Goal: Information Seeking & Learning: Learn about a topic

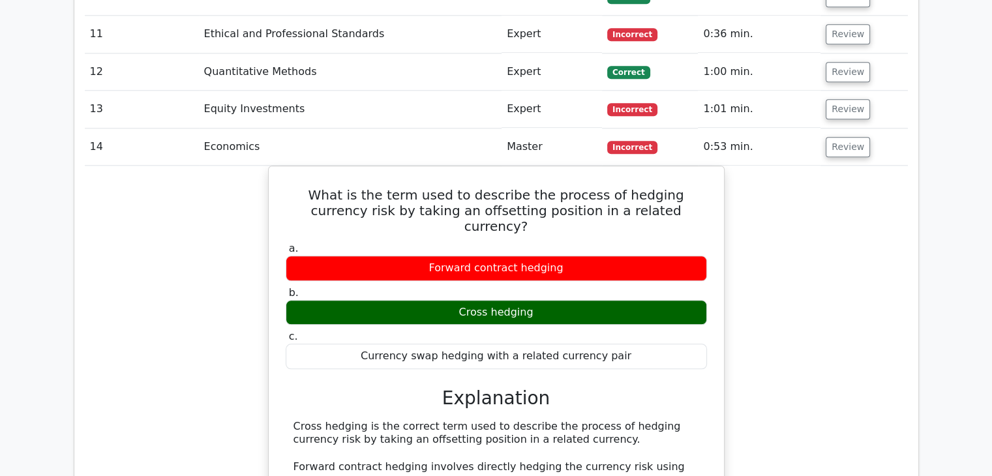
scroll to position [1471, 0]
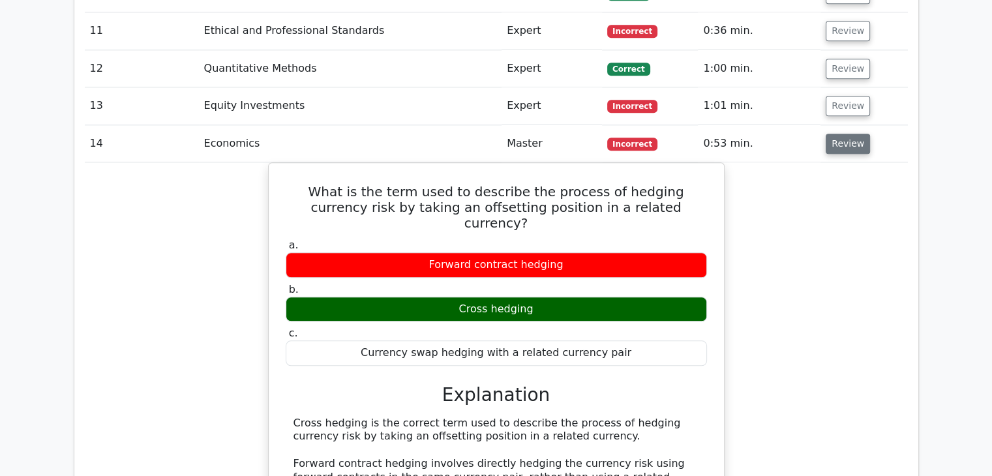
click at [847, 134] on button "Review" at bounding box center [847, 144] width 44 height 20
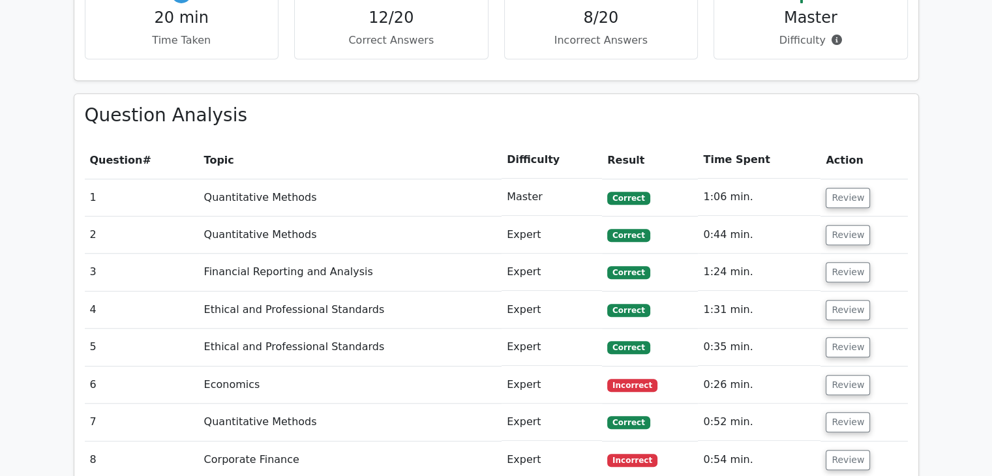
scroll to position [934, 0]
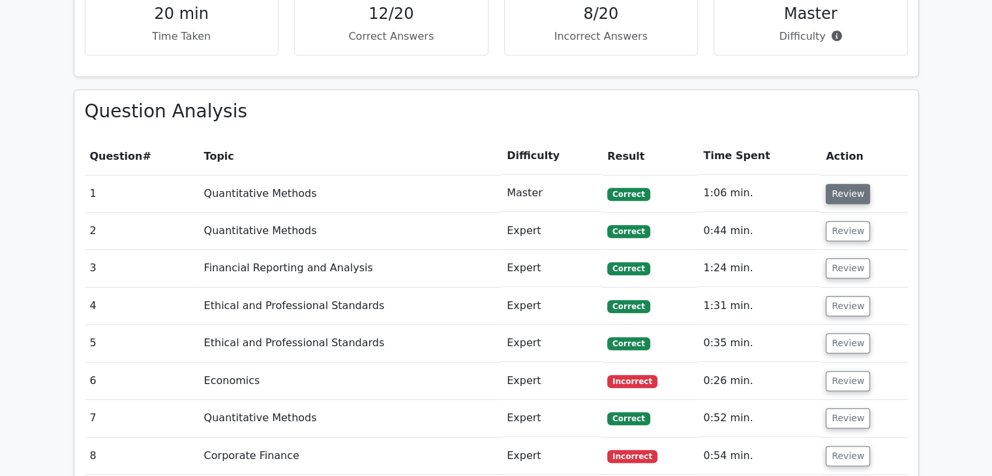
click at [845, 184] on button "Review" at bounding box center [847, 194] width 44 height 20
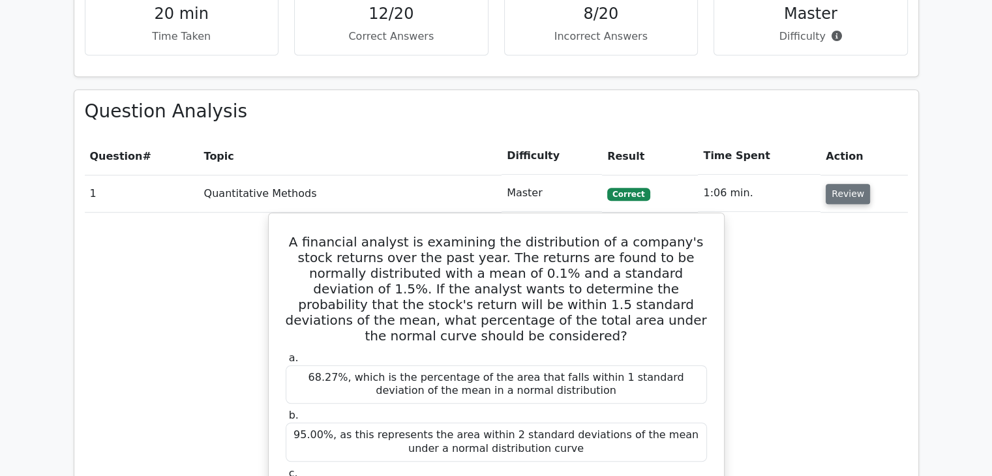
click at [845, 184] on button "Review" at bounding box center [847, 194] width 44 height 20
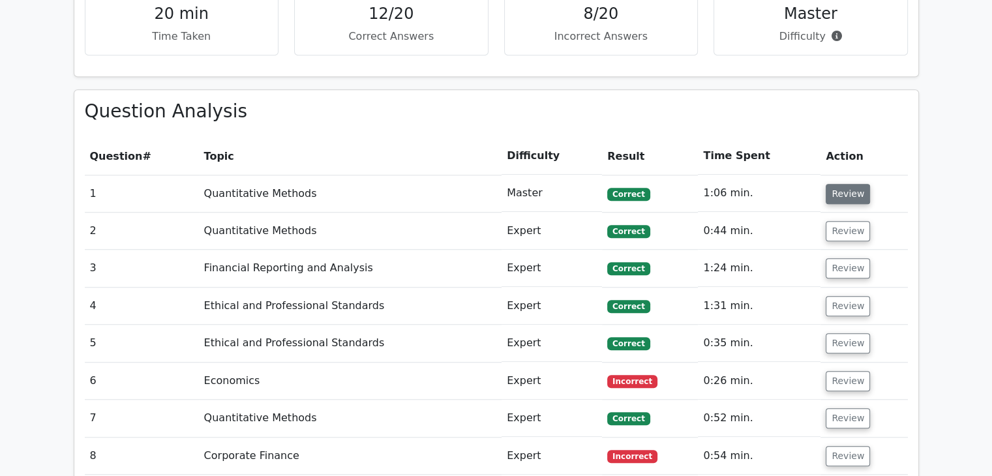
click at [845, 184] on button "Review" at bounding box center [847, 194] width 44 height 20
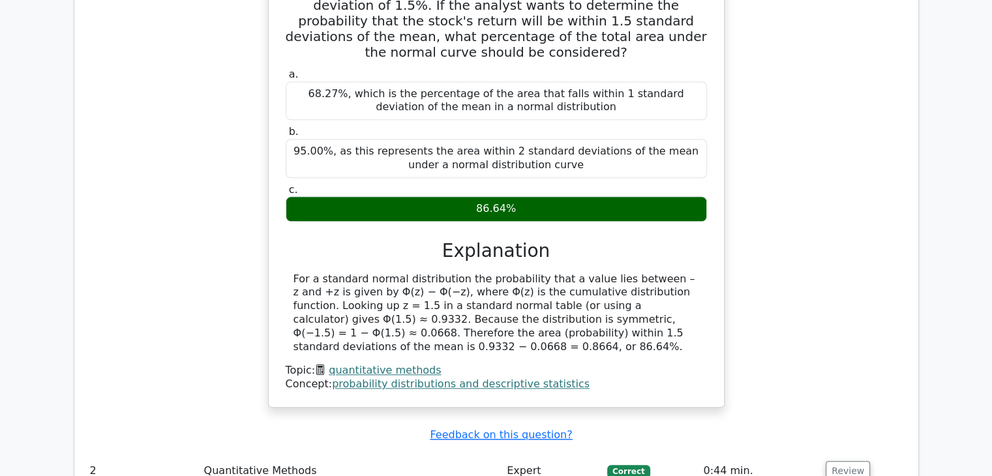
scroll to position [1218, 0]
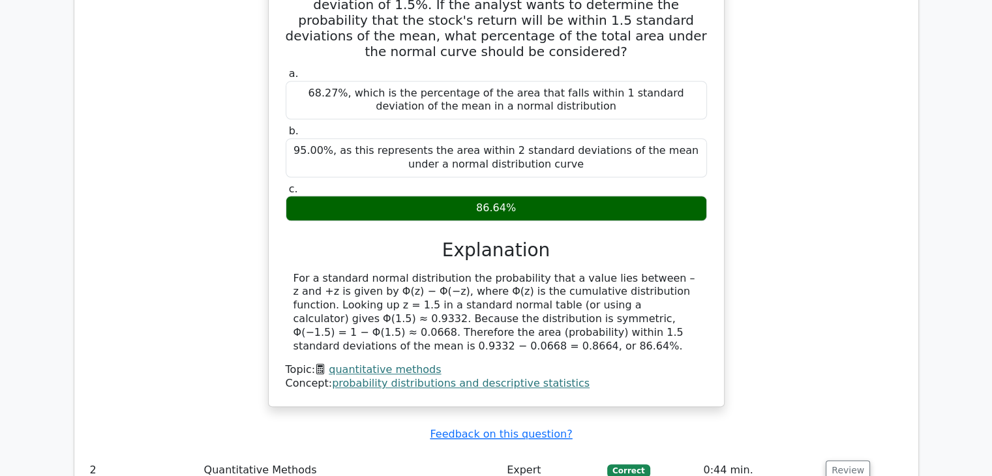
click at [845, 147] on div "A financial analyst is examining the distribution of a company's stock returns …" at bounding box center [496, 175] width 823 height 494
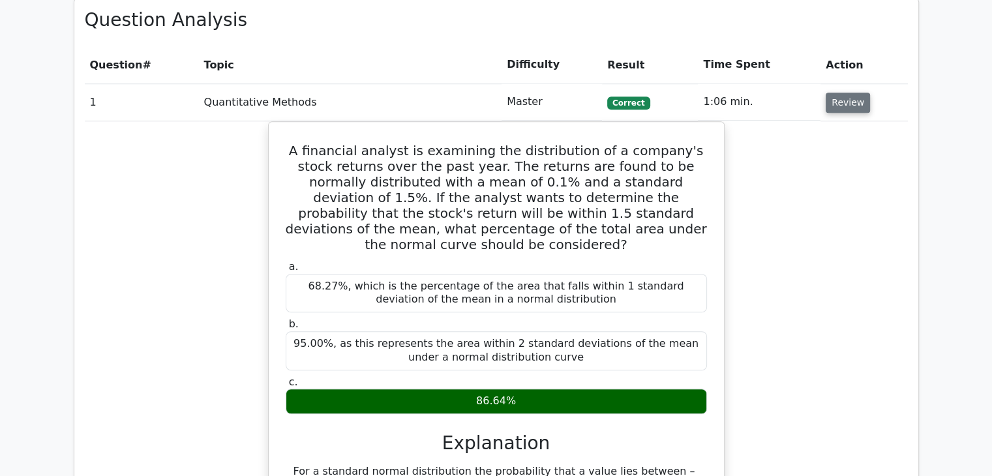
scroll to position [1024, 0]
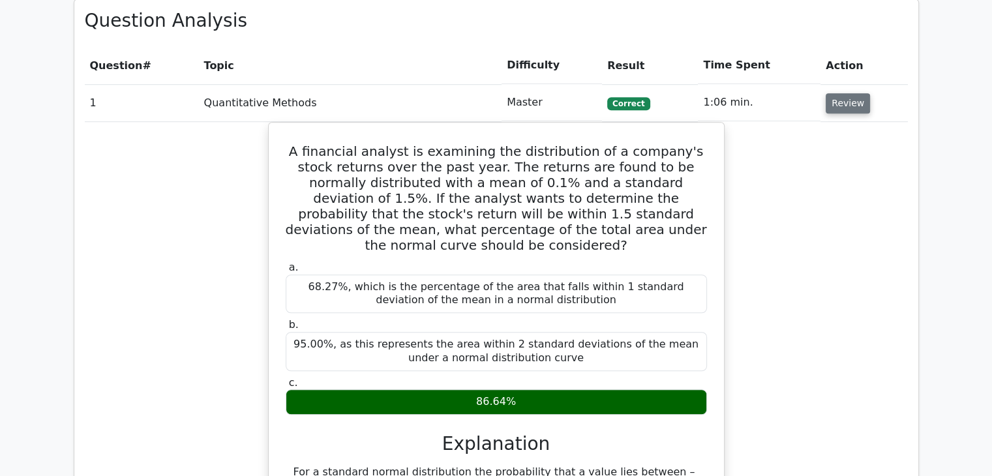
click at [845, 147] on div "A financial analyst is examining the distribution of a company's stock returns …" at bounding box center [496, 369] width 823 height 494
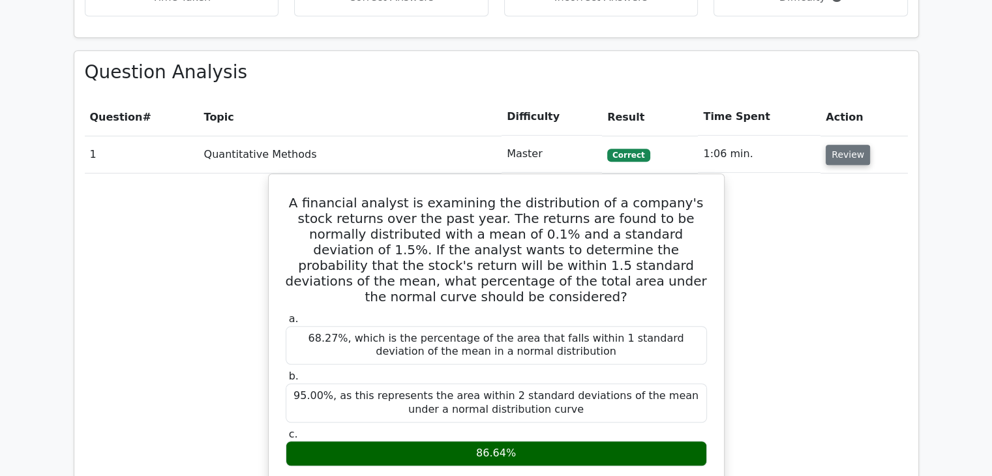
scroll to position [934, 0]
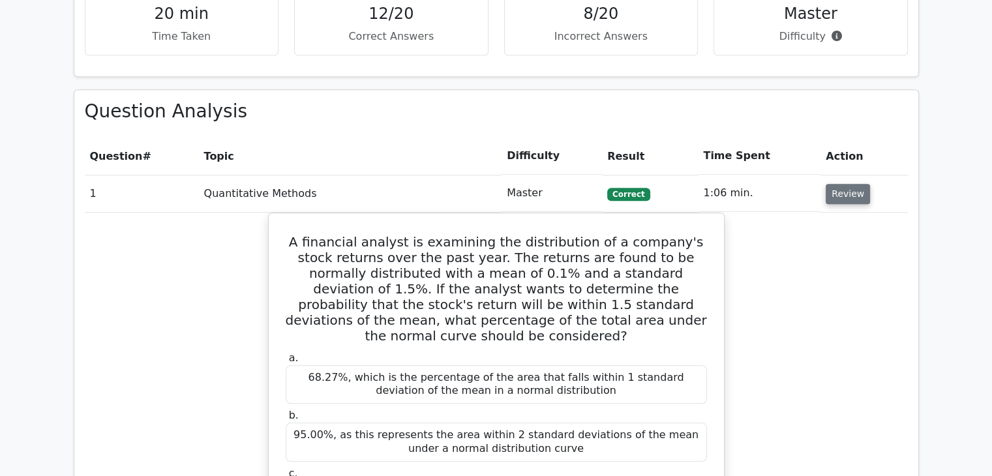
click at [845, 184] on button "Review" at bounding box center [847, 194] width 44 height 20
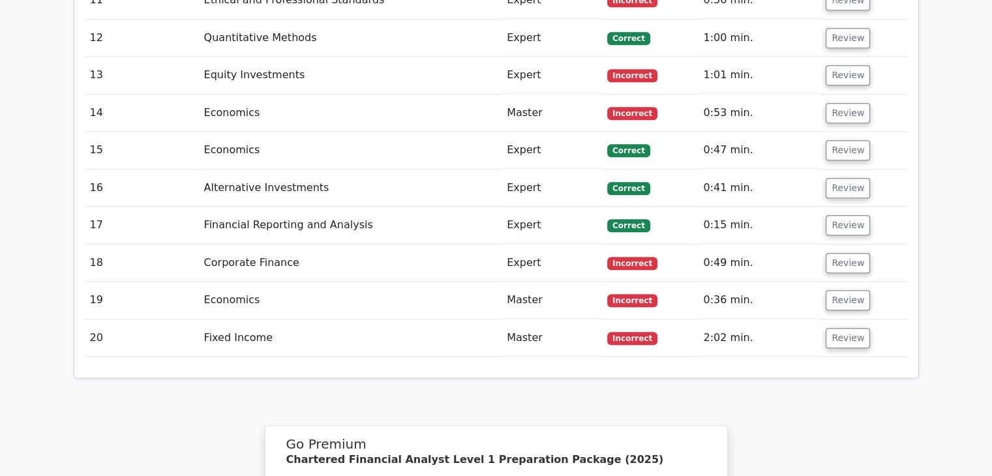
scroll to position [1489, 0]
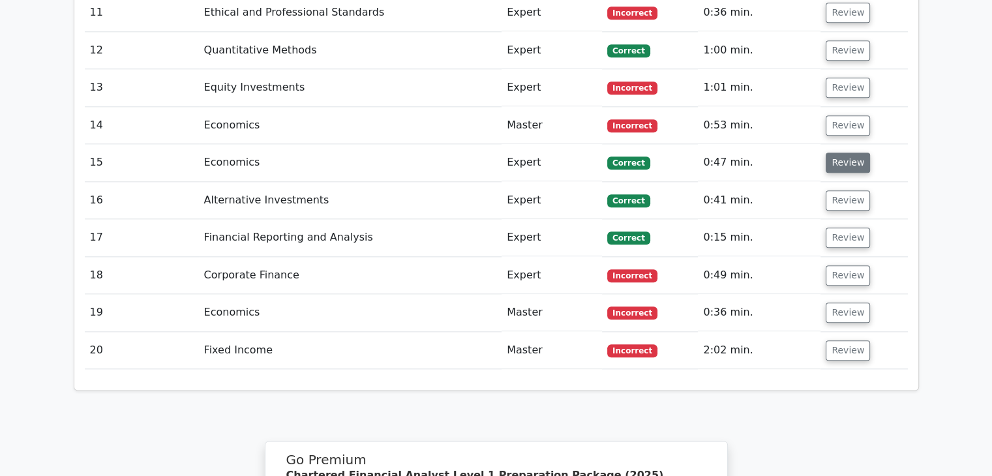
click at [825, 153] on button "Review" at bounding box center [847, 163] width 44 height 20
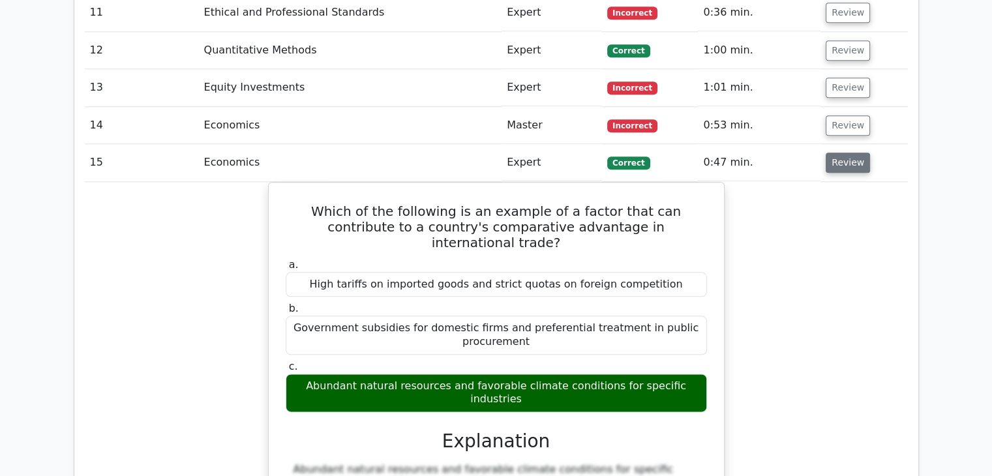
click at [851, 153] on button "Review" at bounding box center [847, 163] width 44 height 20
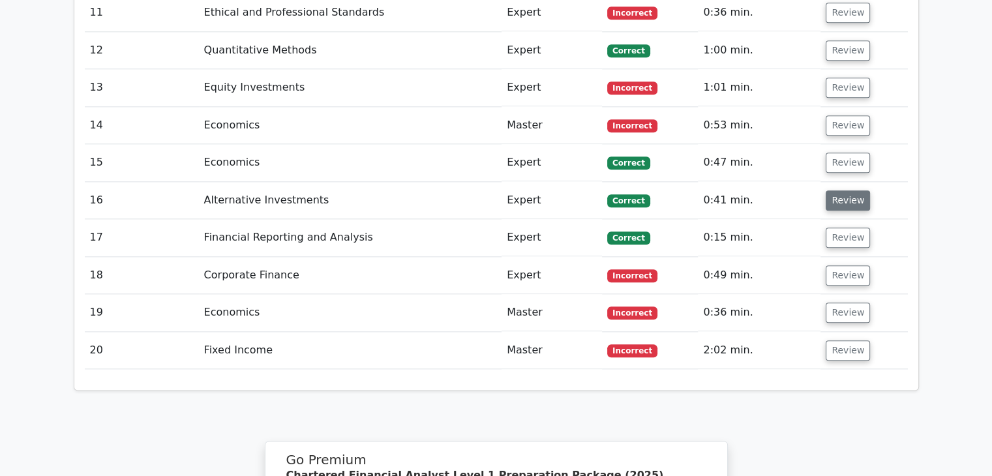
click at [842, 190] on button "Review" at bounding box center [847, 200] width 44 height 20
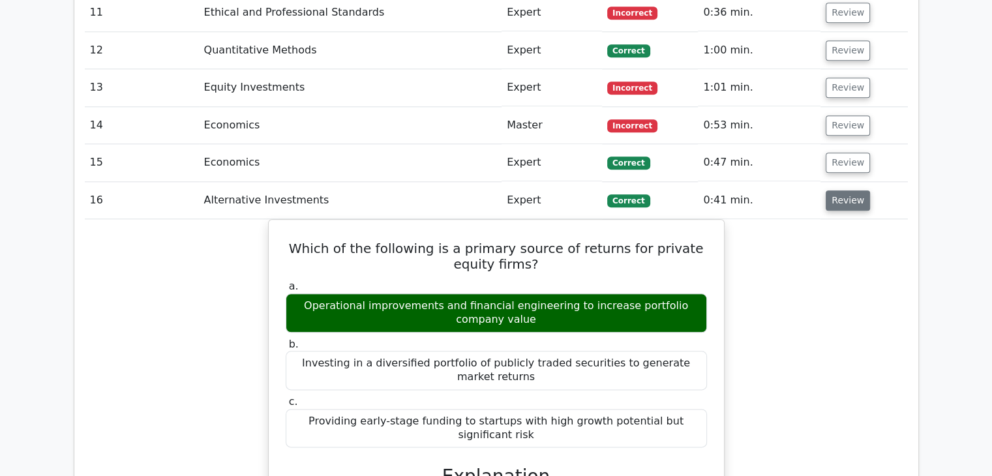
click at [842, 190] on button "Review" at bounding box center [847, 200] width 44 height 20
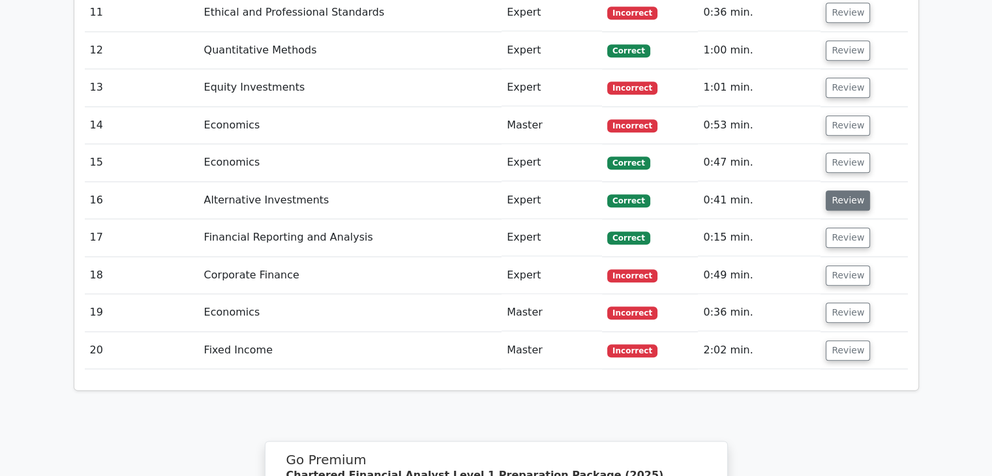
scroll to position [1507, 0]
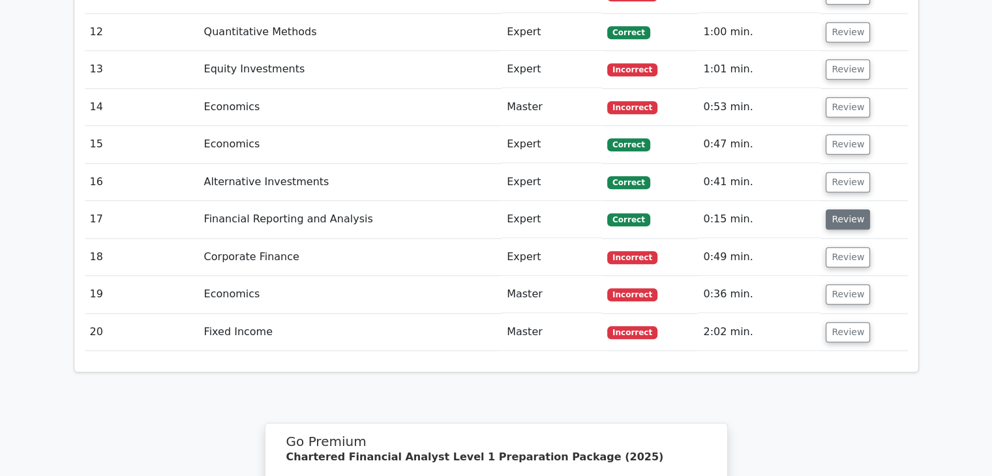
click at [845, 209] on button "Review" at bounding box center [847, 219] width 44 height 20
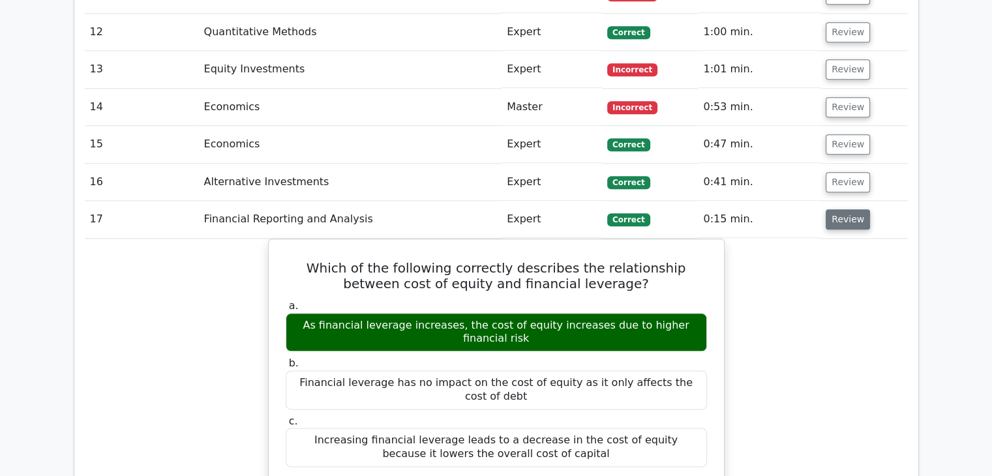
click at [845, 209] on button "Review" at bounding box center [847, 219] width 44 height 20
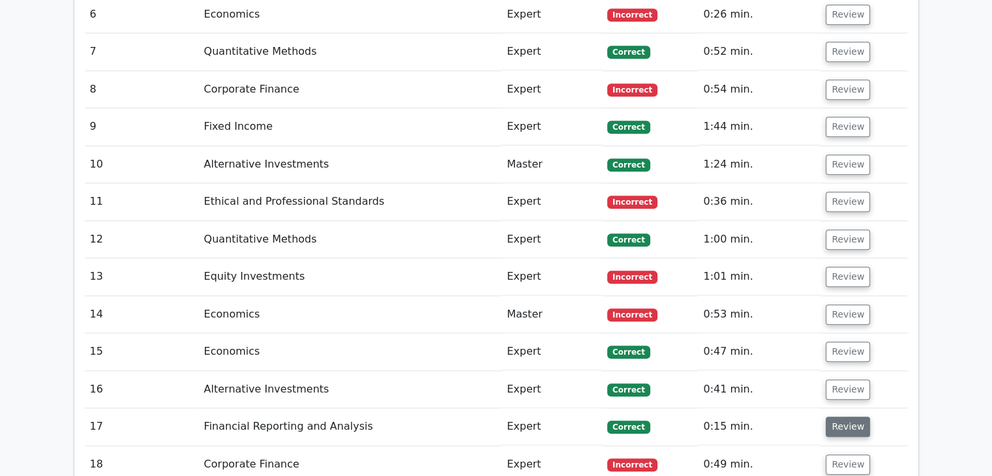
scroll to position [1303, 0]
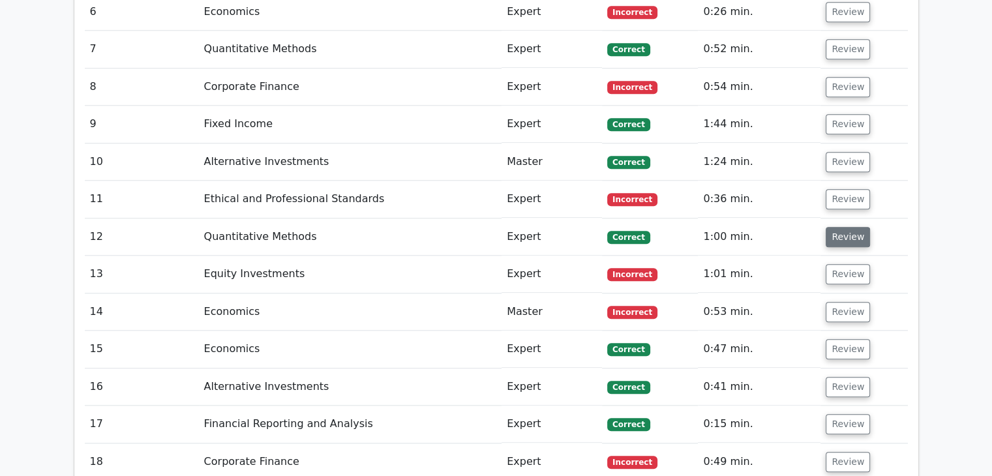
click at [843, 227] on button "Review" at bounding box center [847, 237] width 44 height 20
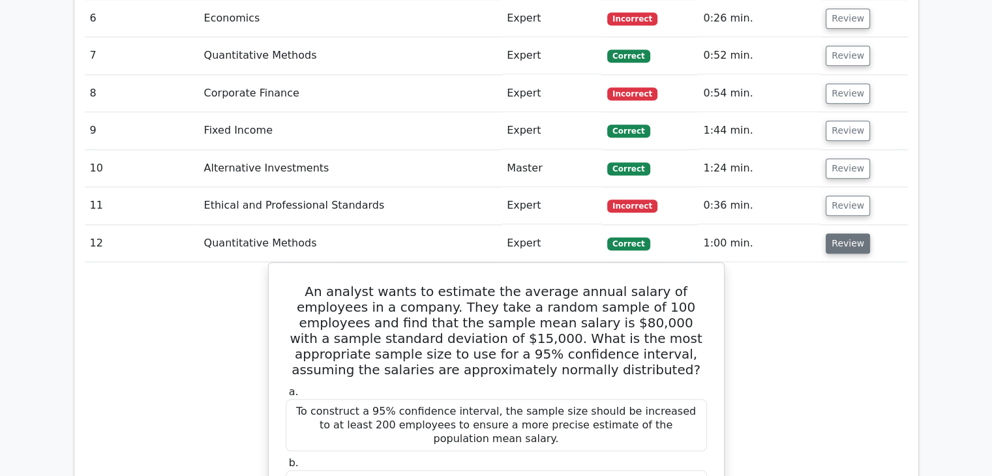
click at [843, 233] on button "Review" at bounding box center [847, 243] width 44 height 20
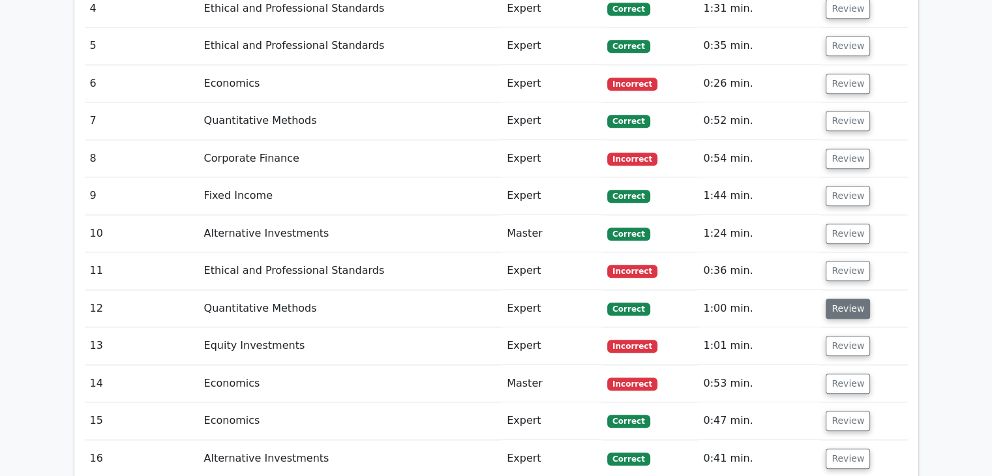
scroll to position [1228, 0]
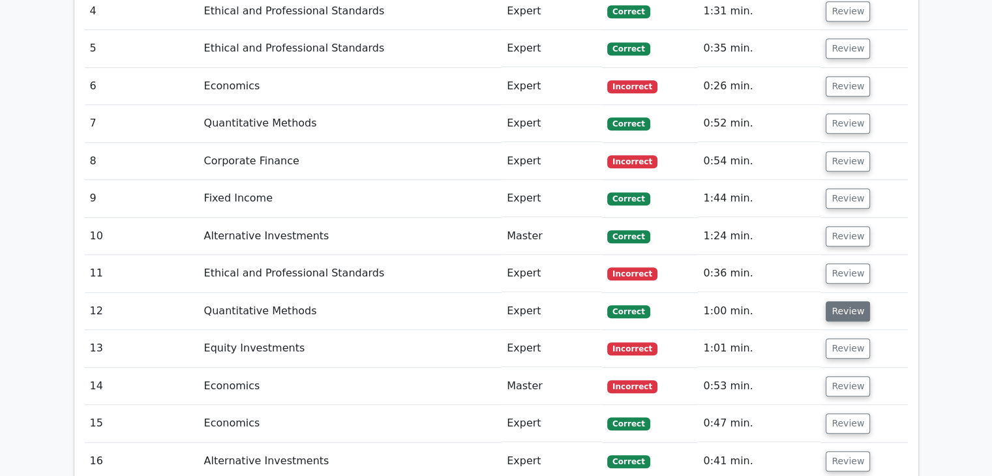
click at [843, 226] on button "Review" at bounding box center [847, 236] width 44 height 20
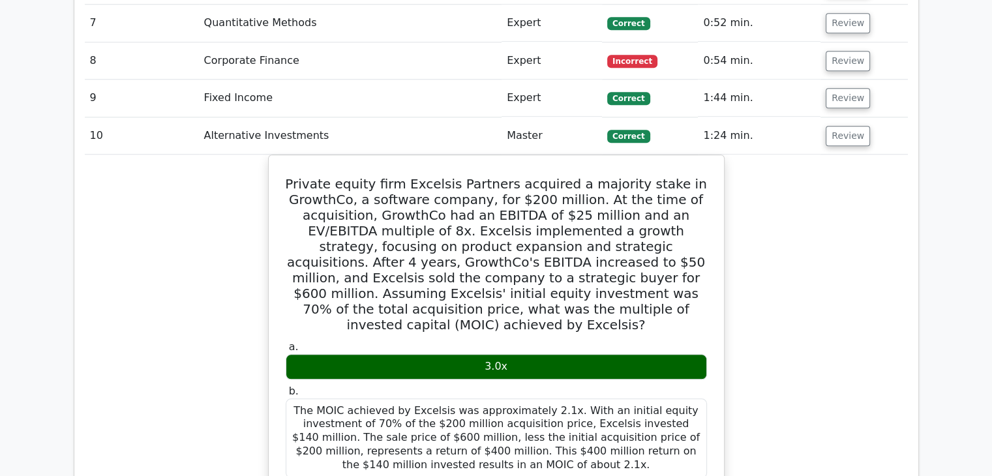
scroll to position [1317, 0]
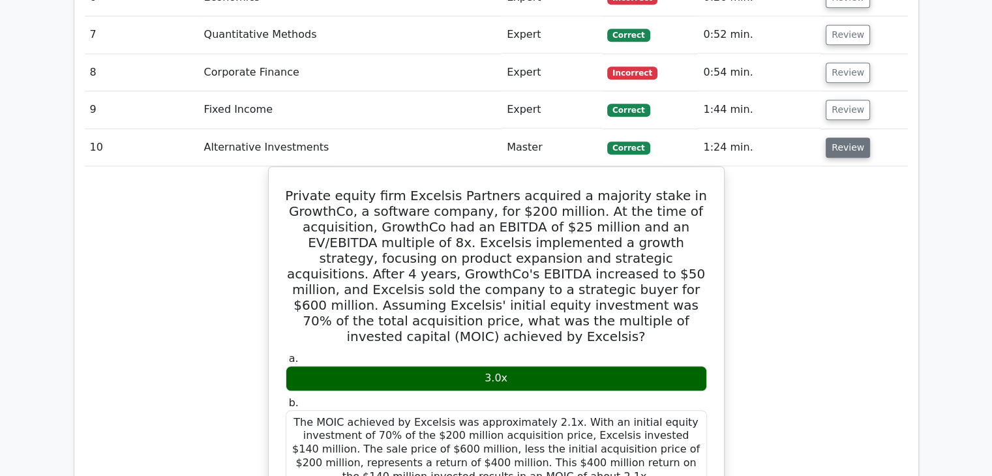
click at [854, 138] on button "Review" at bounding box center [847, 148] width 44 height 20
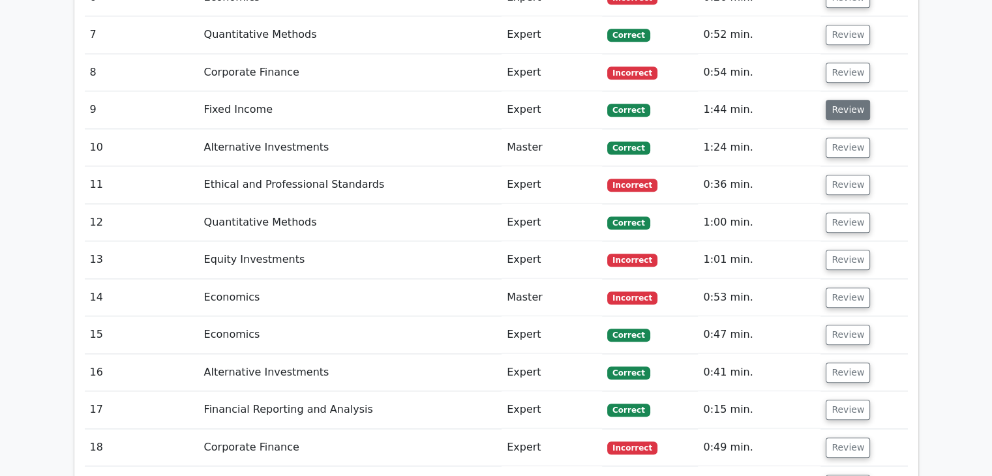
click at [846, 100] on button "Review" at bounding box center [847, 110] width 44 height 20
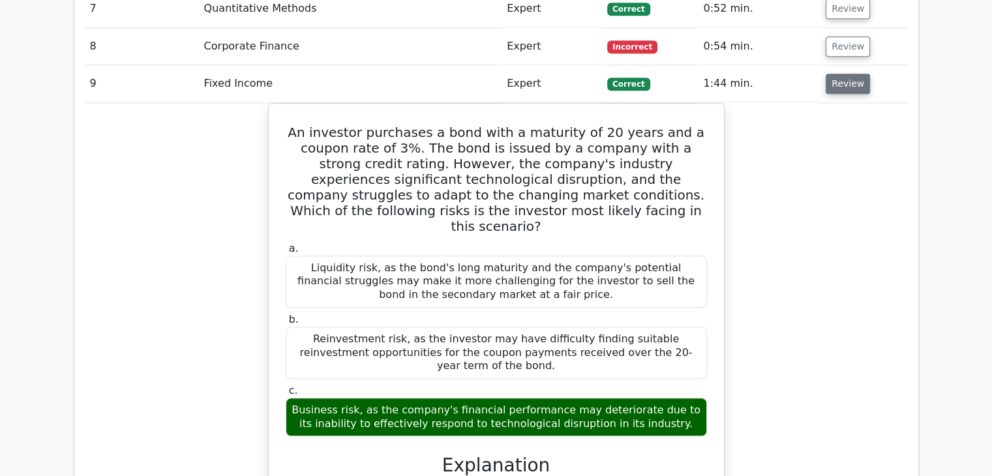
scroll to position [1348, 0]
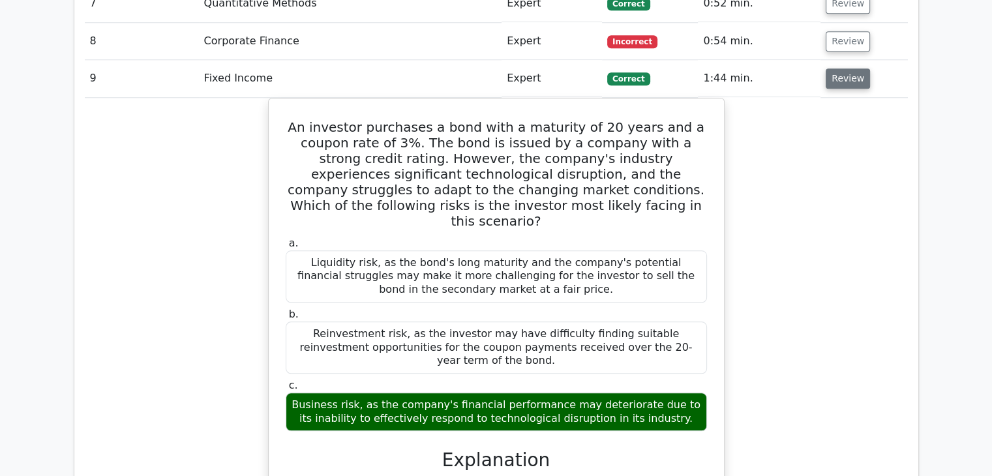
click at [850, 68] on button "Review" at bounding box center [847, 78] width 44 height 20
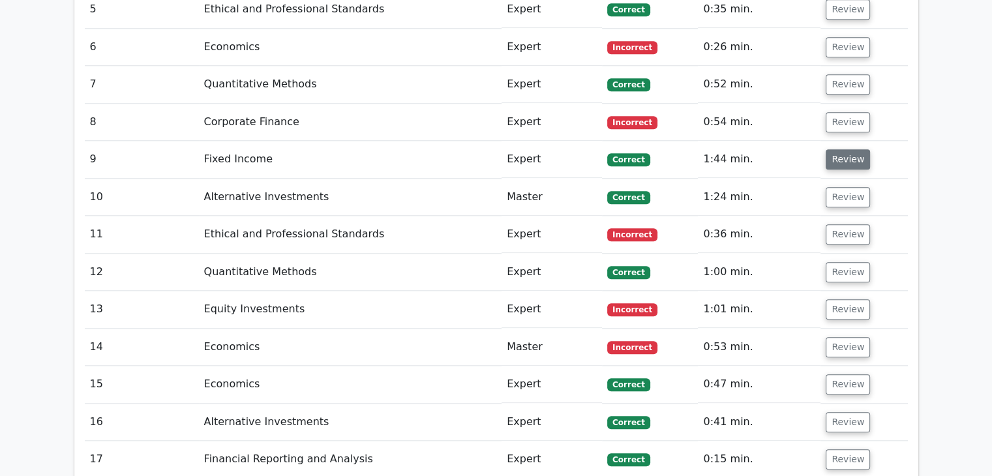
scroll to position [1267, 0]
click at [850, 74] on button "Review" at bounding box center [847, 84] width 44 height 20
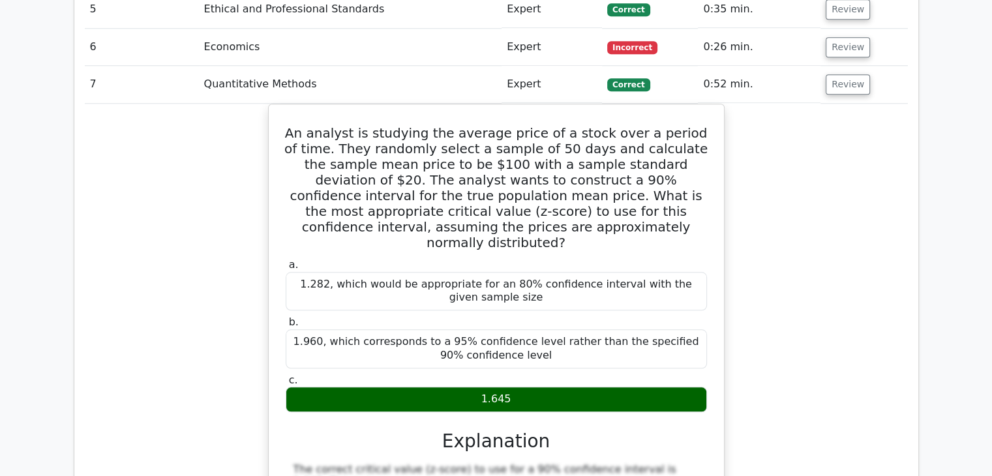
click at [850, 74] on button "Review" at bounding box center [847, 84] width 44 height 20
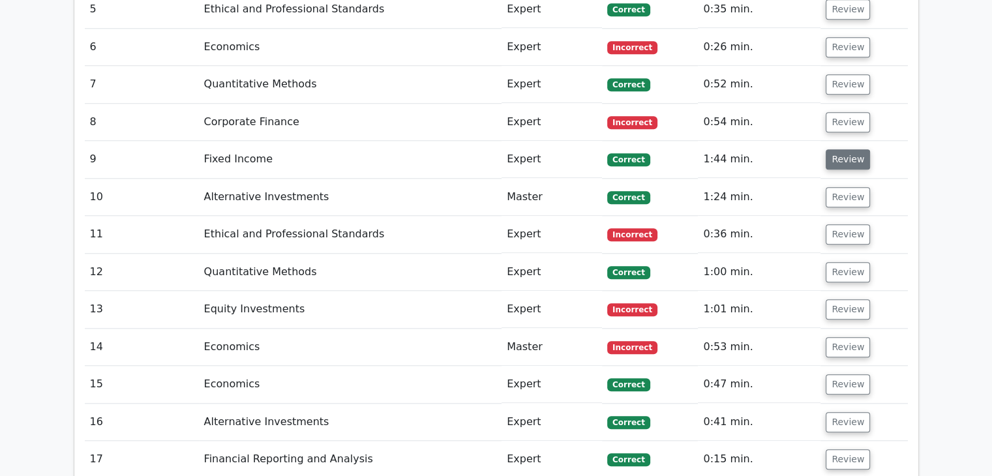
click at [850, 74] on button "Review" at bounding box center [847, 84] width 44 height 20
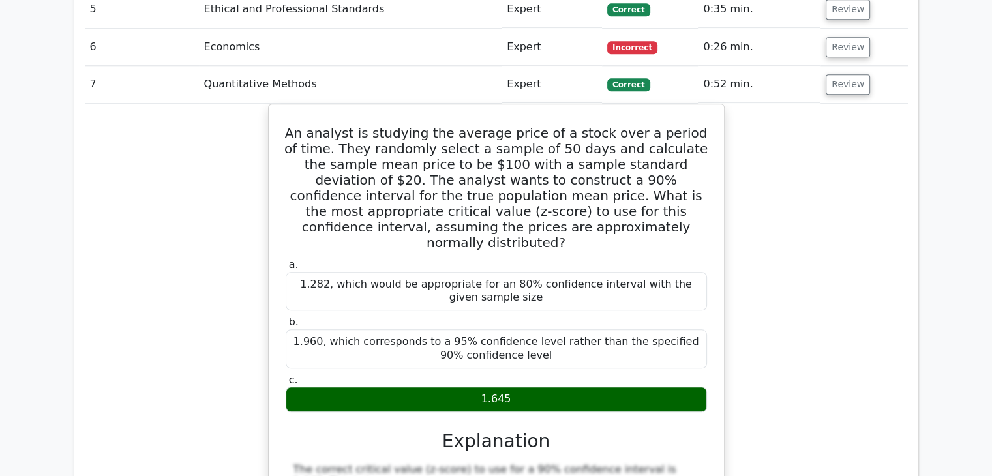
click at [850, 74] on button "Review" at bounding box center [847, 84] width 44 height 20
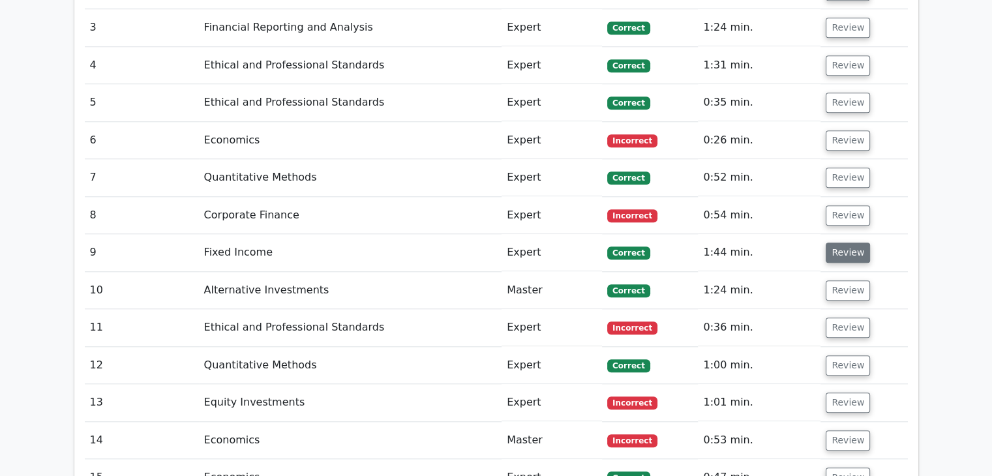
scroll to position [1174, 0]
click at [847, 85] on td "Review" at bounding box center [863, 103] width 87 height 37
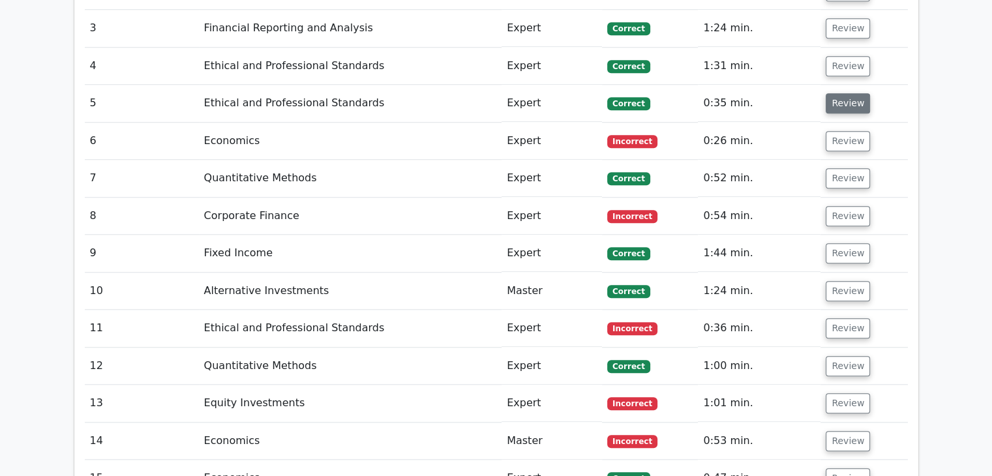
click at [842, 93] on button "Review" at bounding box center [847, 103] width 44 height 20
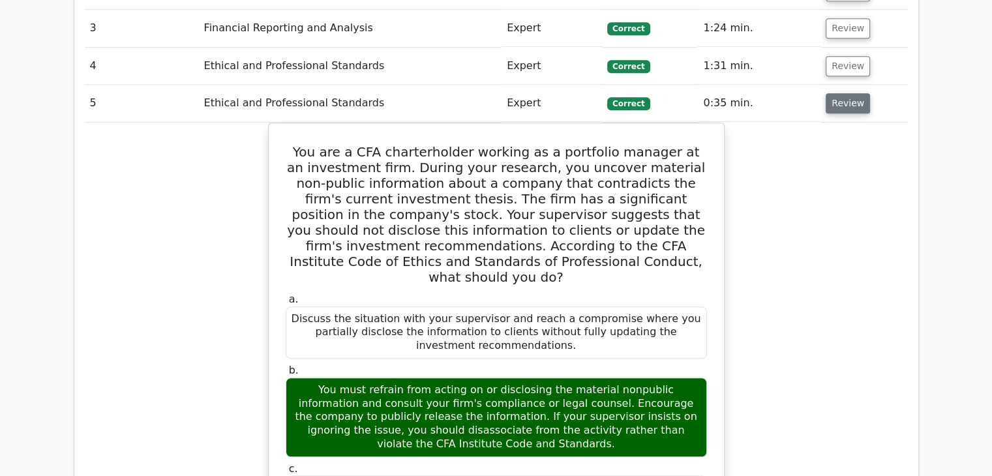
click at [842, 93] on button "Review" at bounding box center [847, 103] width 44 height 20
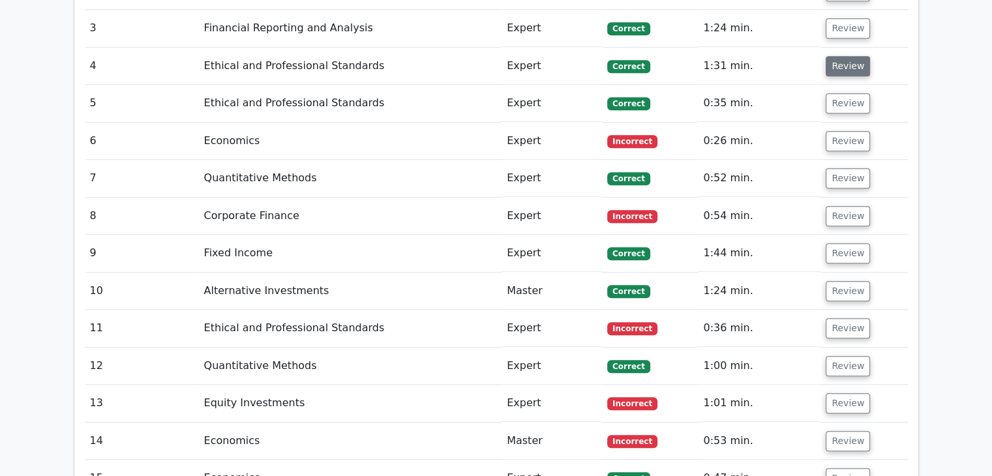
click at [844, 56] on button "Review" at bounding box center [847, 66] width 44 height 20
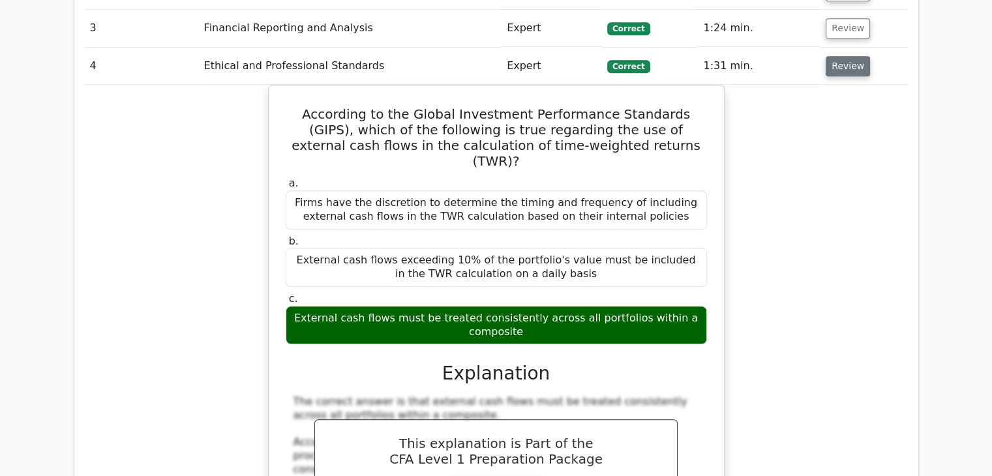
click at [844, 56] on button "Review" at bounding box center [847, 66] width 44 height 20
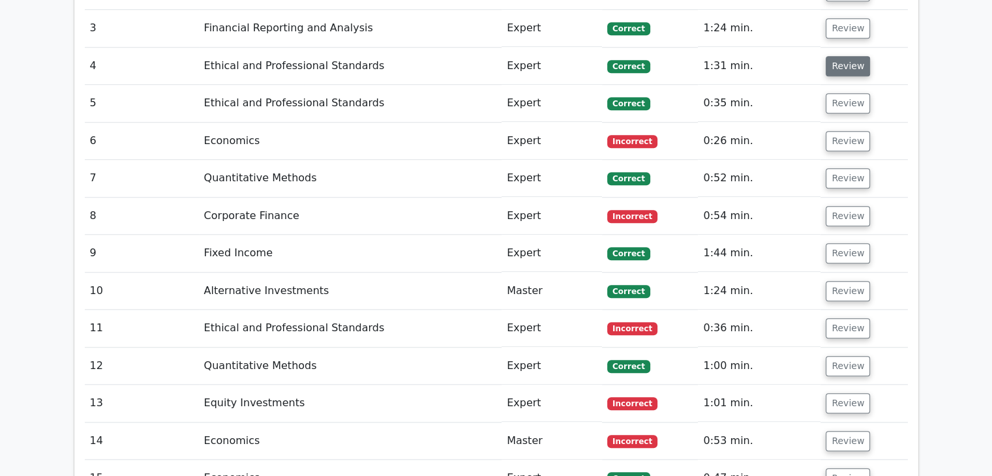
click at [844, 56] on button "Review" at bounding box center [847, 66] width 44 height 20
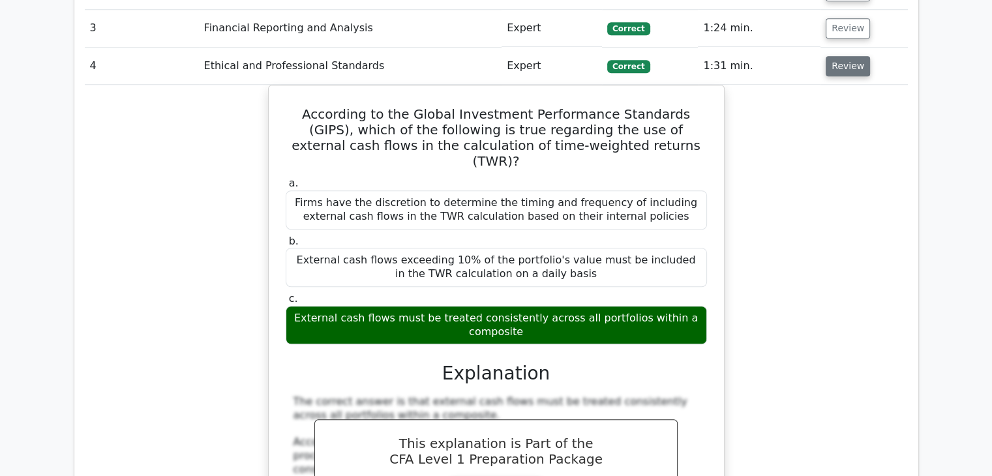
click at [844, 56] on button "Review" at bounding box center [847, 66] width 44 height 20
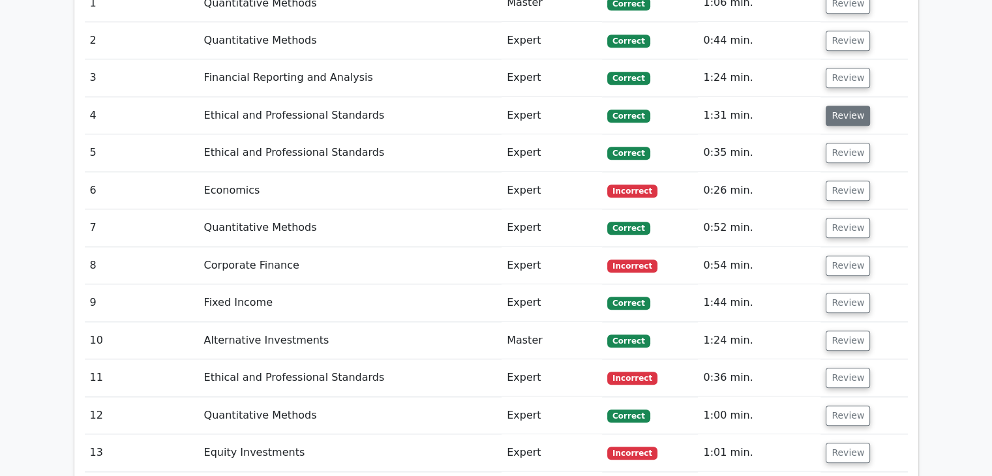
scroll to position [1120, 0]
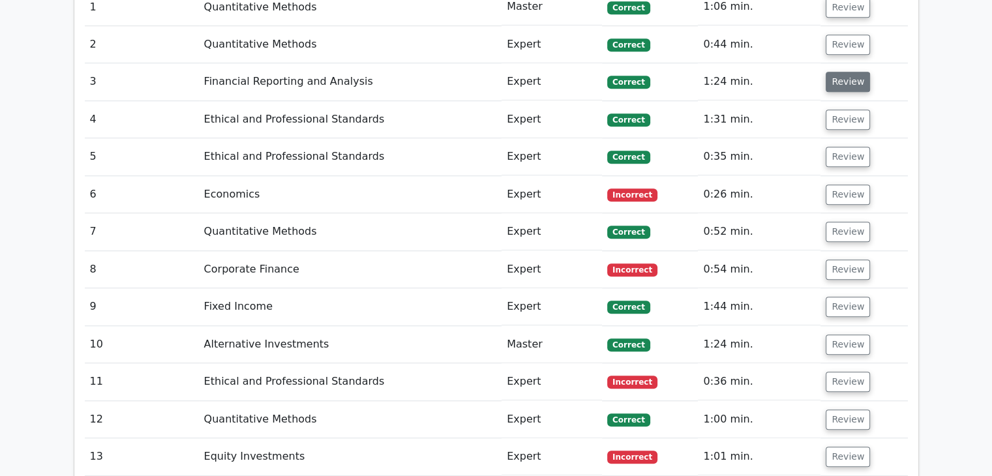
click at [846, 72] on button "Review" at bounding box center [847, 82] width 44 height 20
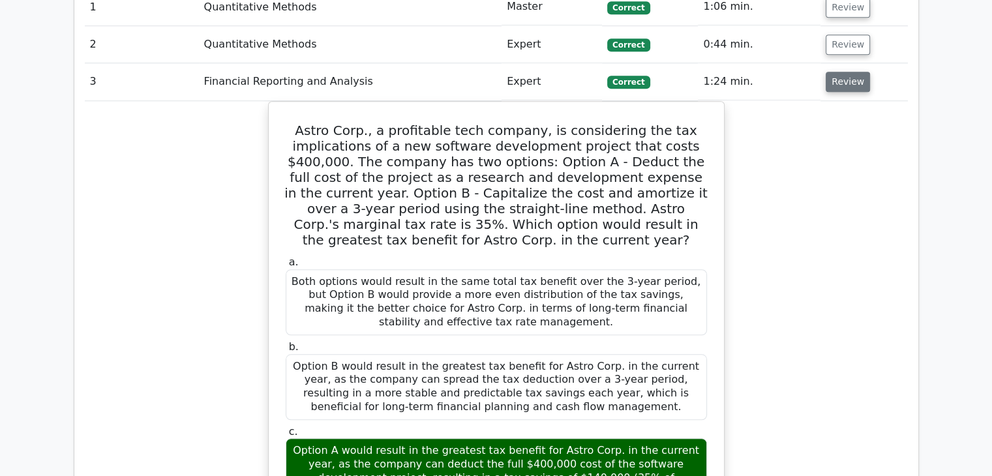
click at [846, 72] on button "Review" at bounding box center [847, 82] width 44 height 20
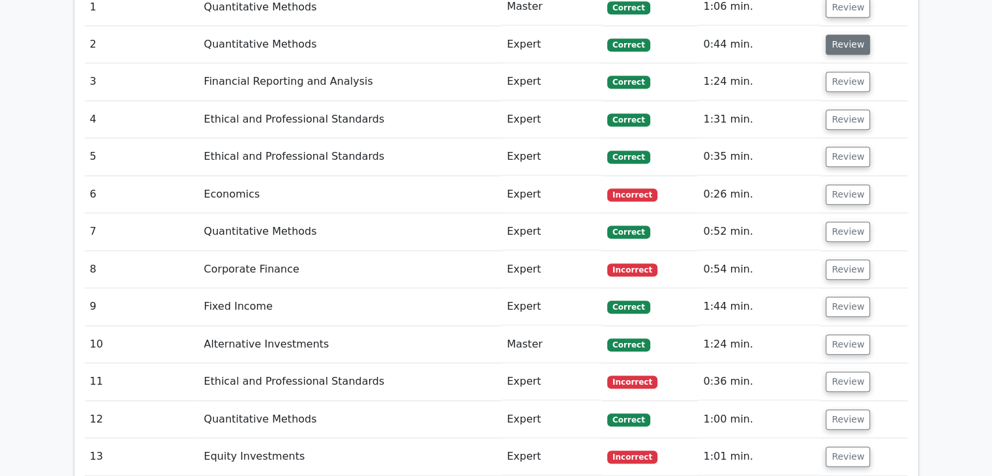
click at [849, 35] on button "Review" at bounding box center [847, 45] width 44 height 20
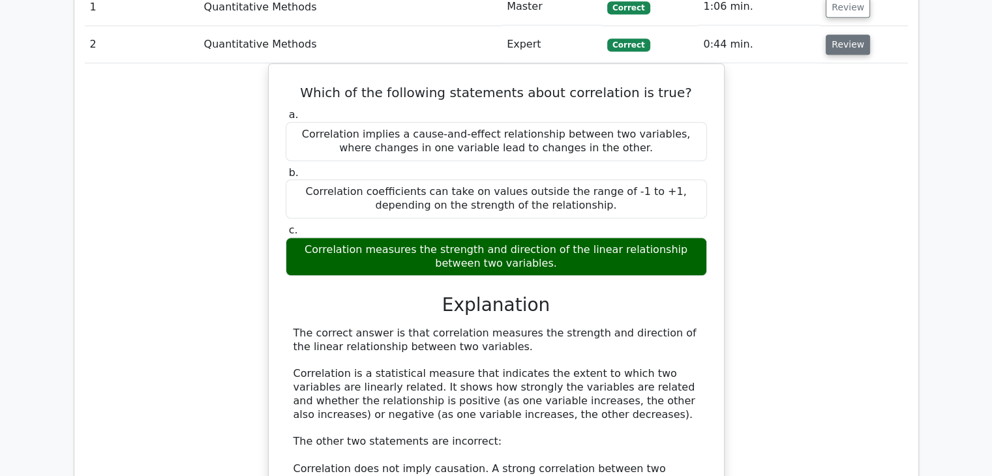
click at [849, 35] on button "Review" at bounding box center [847, 45] width 44 height 20
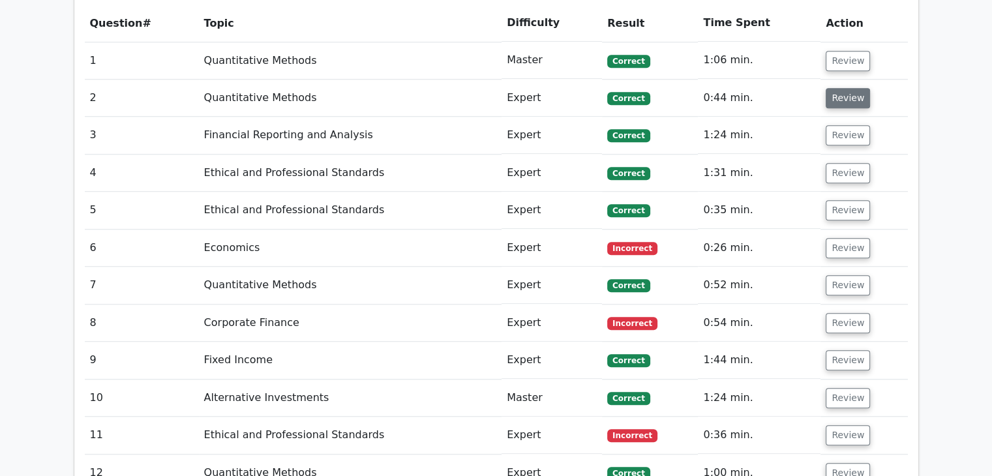
scroll to position [1067, 0]
click at [849, 42] on td "Review" at bounding box center [863, 60] width 87 height 37
click at [848, 51] on button "Review" at bounding box center [847, 61] width 44 height 20
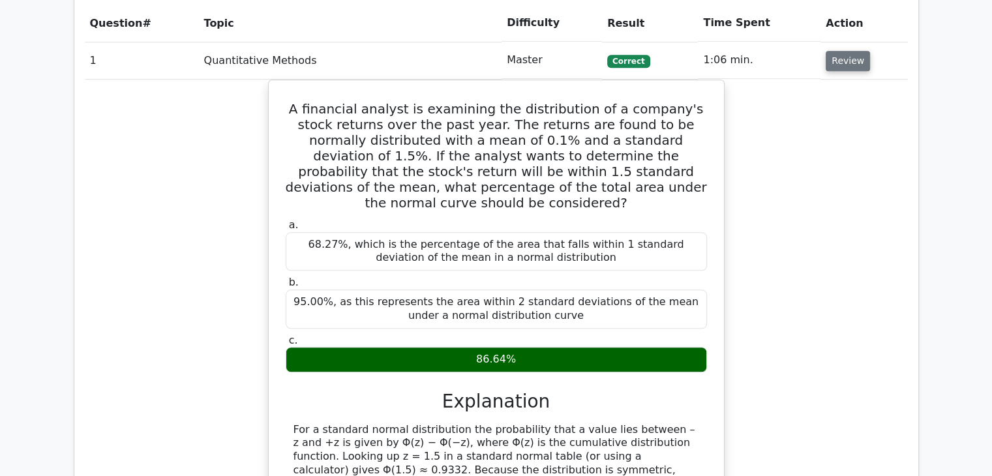
click at [848, 51] on button "Review" at bounding box center [847, 61] width 44 height 20
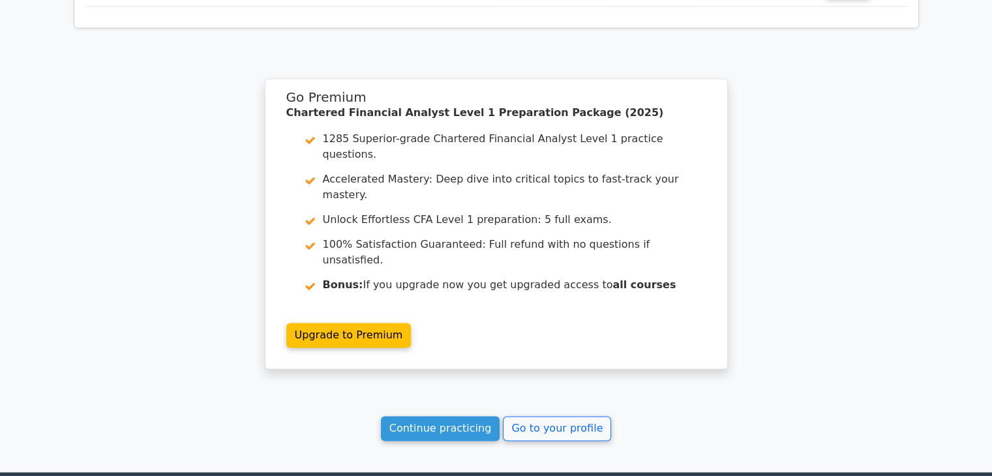
scroll to position [1902, 0]
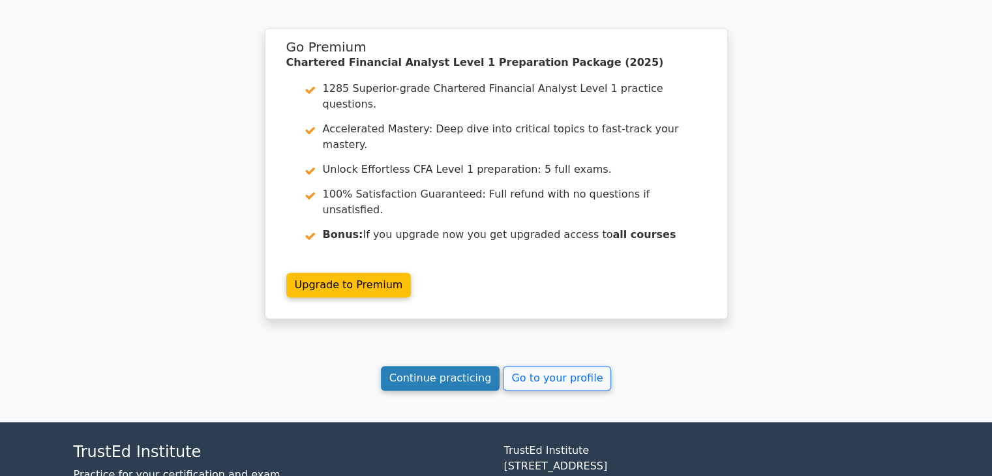
click at [458, 366] on link "Continue practicing" at bounding box center [440, 378] width 119 height 25
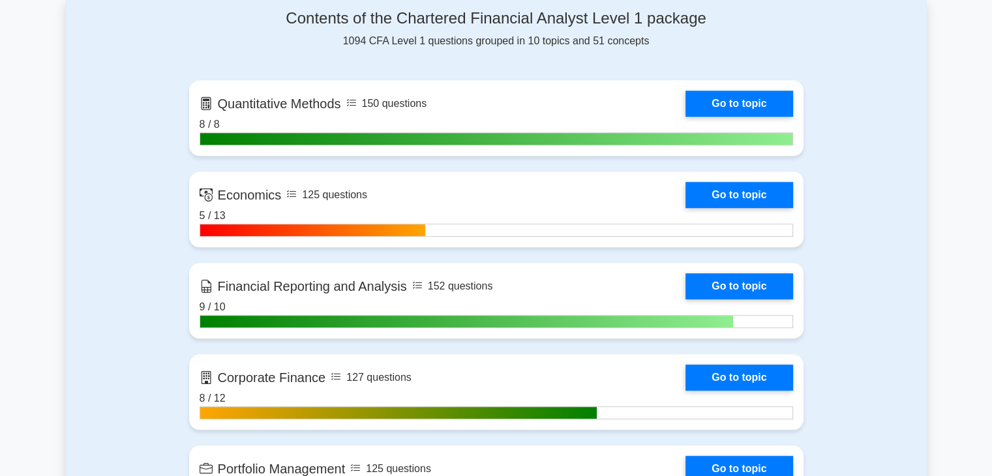
scroll to position [818, 0]
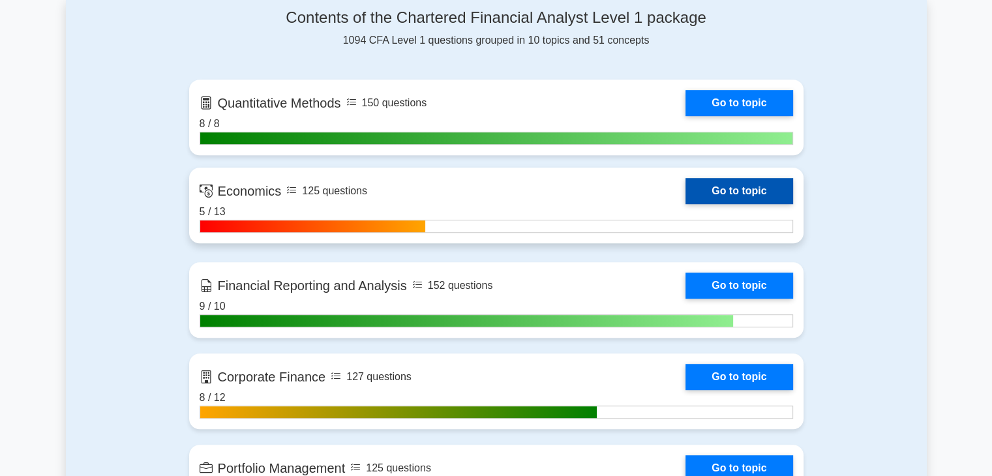
click at [699, 198] on link "Go to topic" at bounding box center [738, 191] width 107 height 26
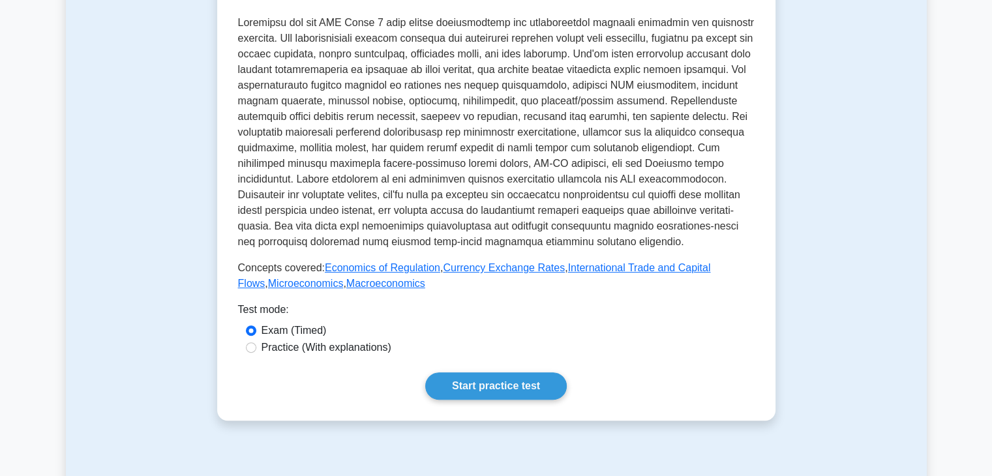
scroll to position [328, 0]
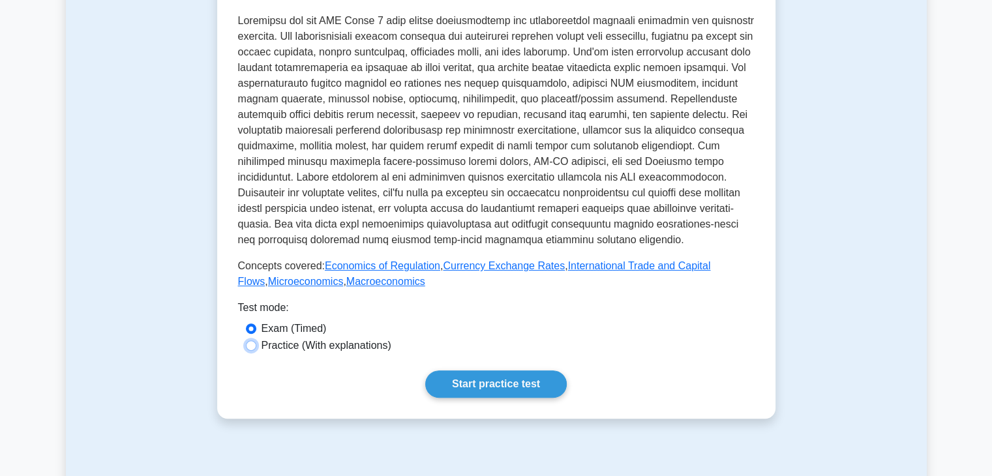
click at [254, 347] on input "Practice (With explanations)" at bounding box center [251, 345] width 10 height 10
radio input "true"
click at [480, 391] on link "Start practice test" at bounding box center [495, 383] width 141 height 27
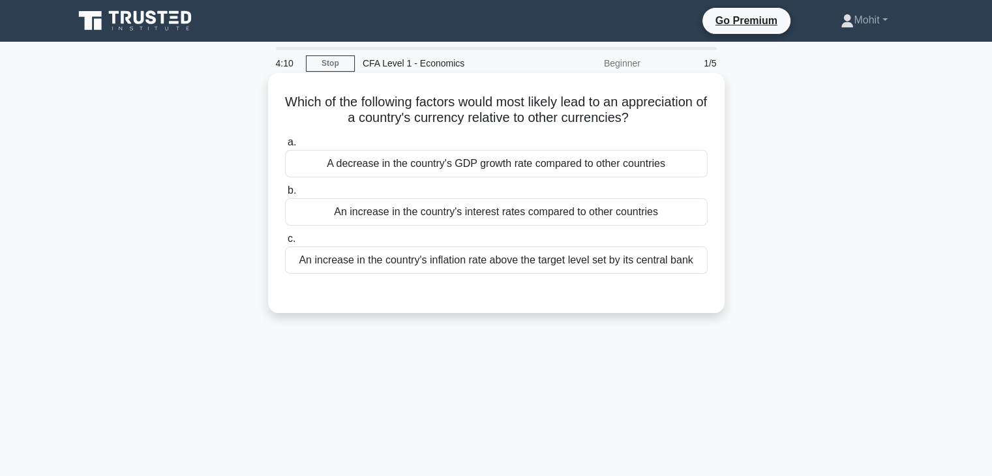
click at [486, 272] on div "An increase in the country's inflation rate above the target level set by its c…" at bounding box center [496, 259] width 422 height 27
click at [285, 243] on input "c. An increase in the country's inflation rate above the target level set by it…" at bounding box center [285, 239] width 0 height 8
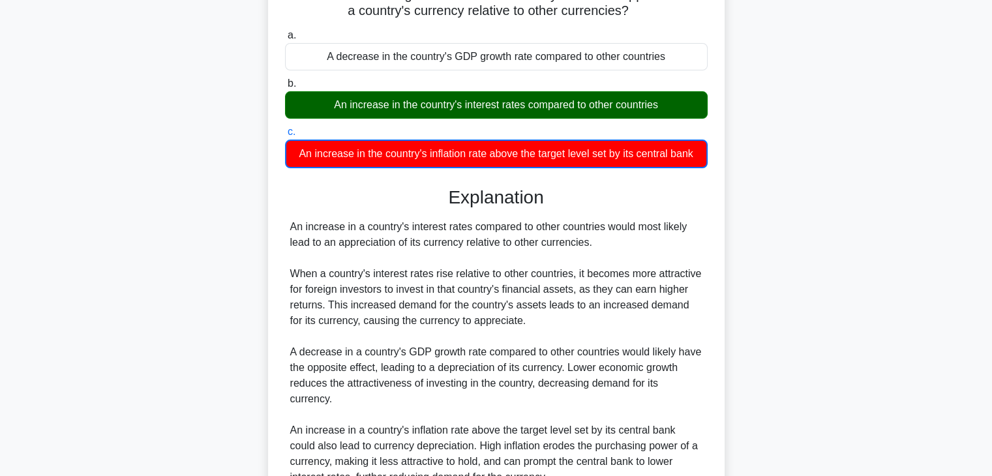
scroll to position [229, 0]
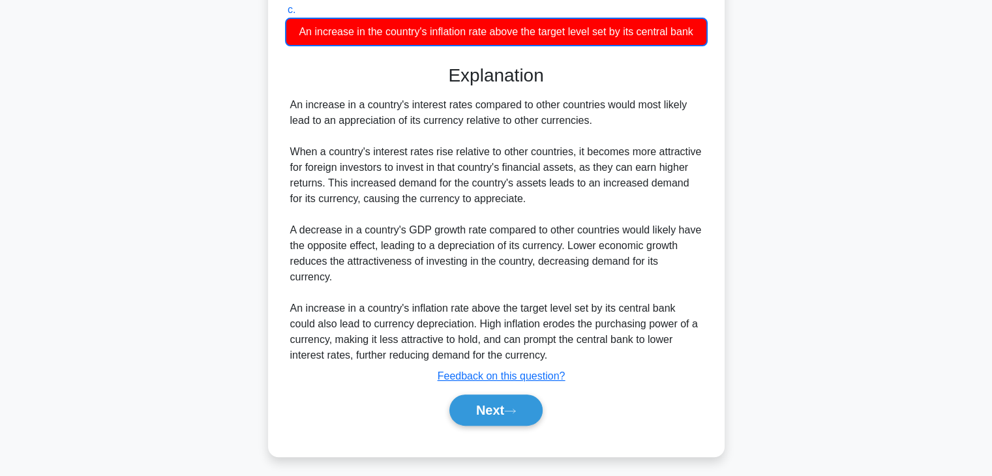
click at [494, 394] on div "Next" at bounding box center [496, 409] width 428 height 31
click at [494, 394] on button "Next" at bounding box center [495, 409] width 93 height 31
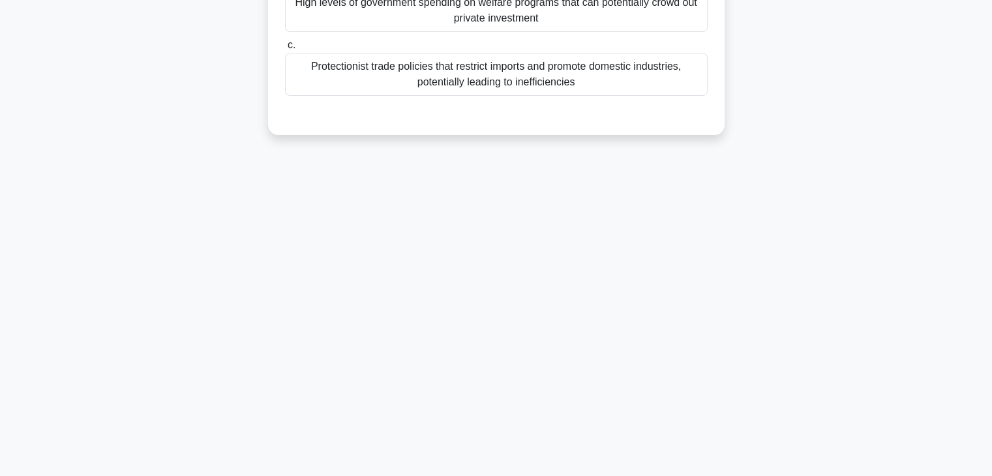
scroll to position [0, 0]
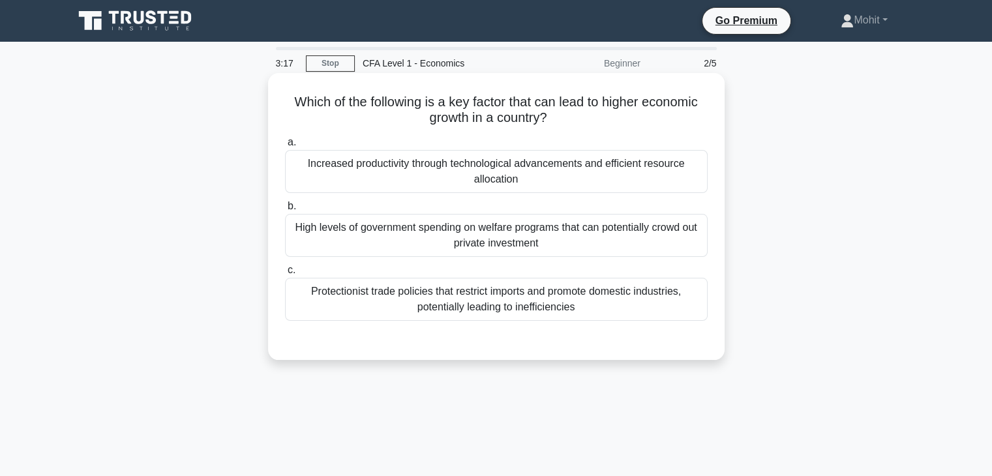
click at [497, 173] on div "Increased productivity through technological advancements and efficient resourc…" at bounding box center [496, 171] width 422 height 43
click at [285, 147] on input "a. Increased productivity through technological advancements and efficient reso…" at bounding box center [285, 142] width 0 height 8
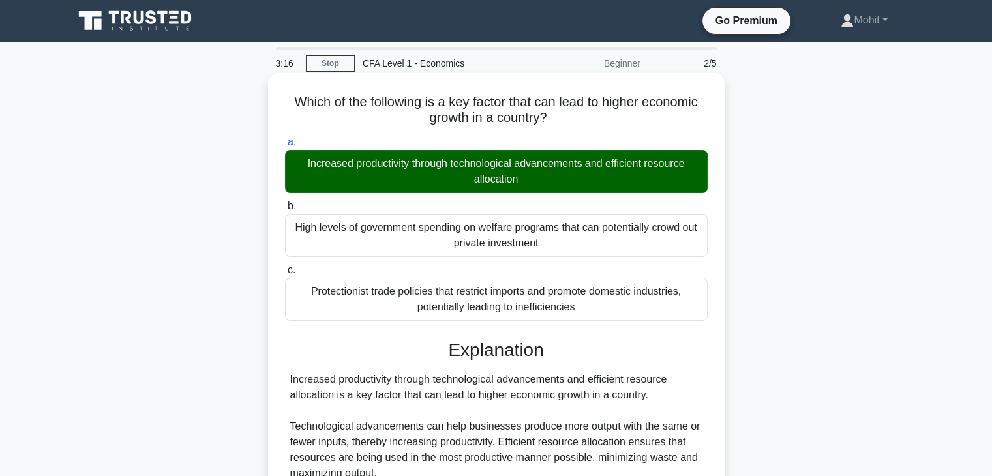
scroll to position [248, 0]
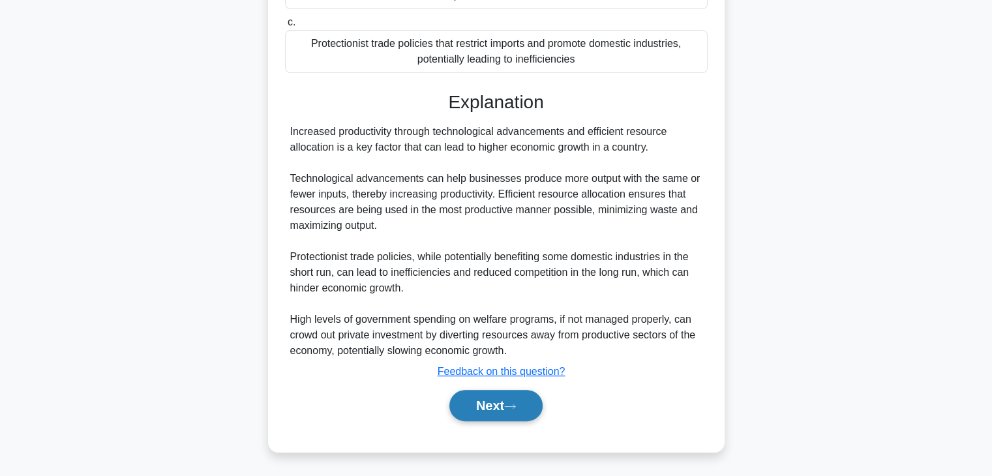
click at [462, 411] on button "Next" at bounding box center [495, 405] width 93 height 31
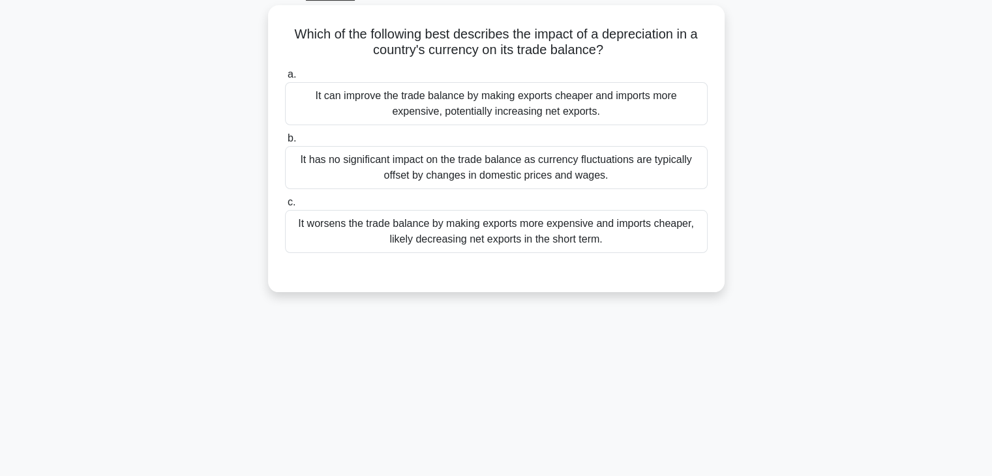
scroll to position [0, 0]
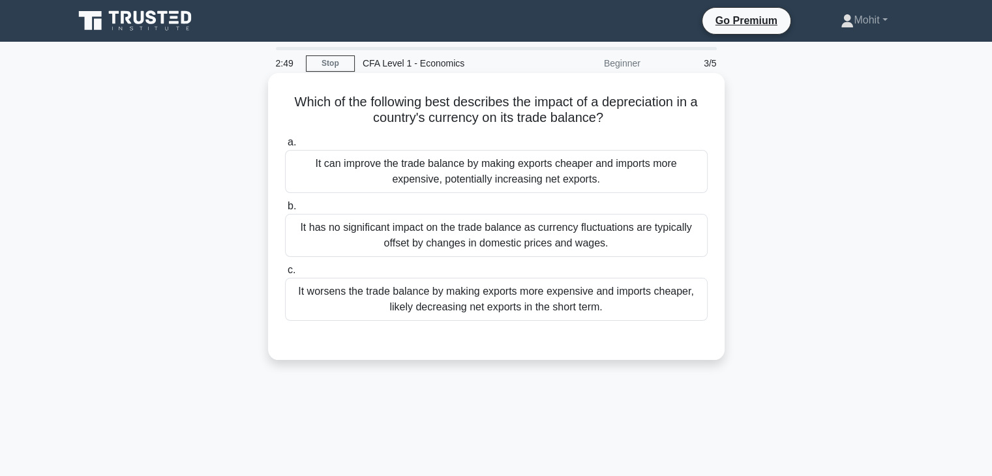
click at [572, 167] on div "It can improve the trade balance by making exports cheaper and imports more exp…" at bounding box center [496, 171] width 422 height 43
click at [285, 147] on input "a. It can improve the trade balance by making exports cheaper and imports more …" at bounding box center [285, 142] width 0 height 8
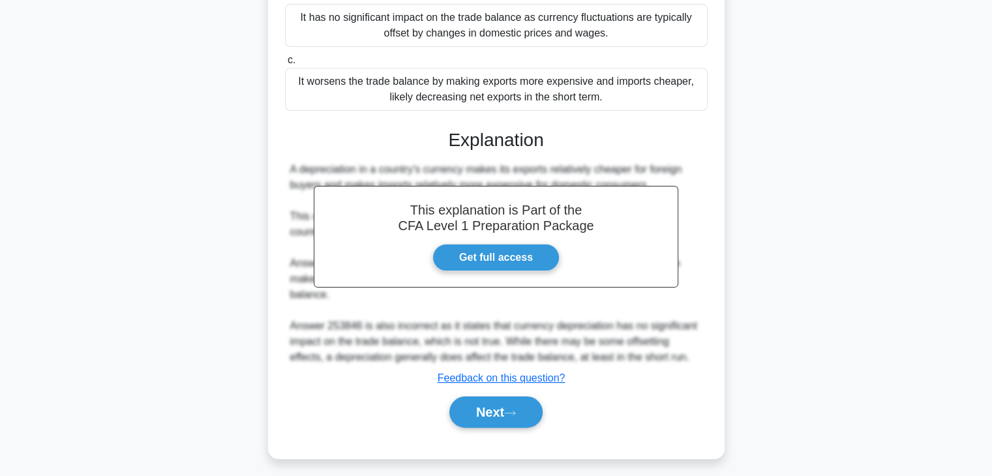
scroll to position [229, 0]
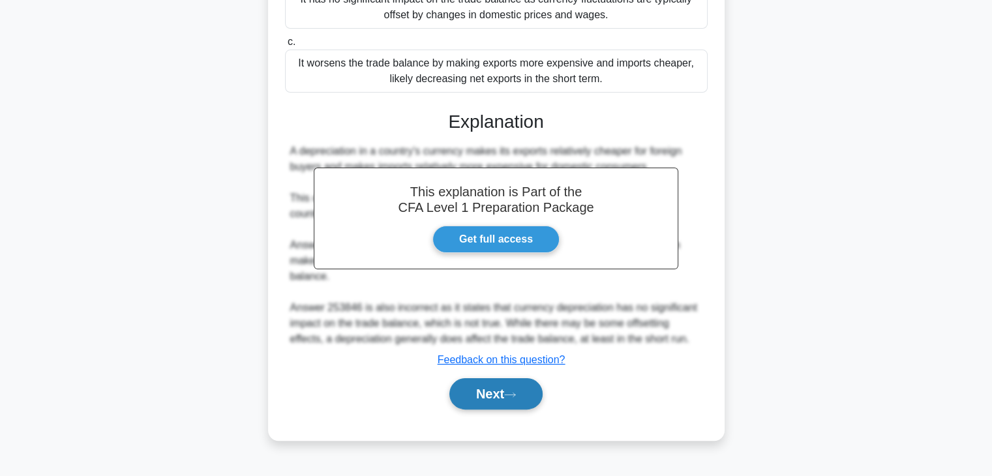
click at [493, 382] on button "Next" at bounding box center [495, 393] width 93 height 31
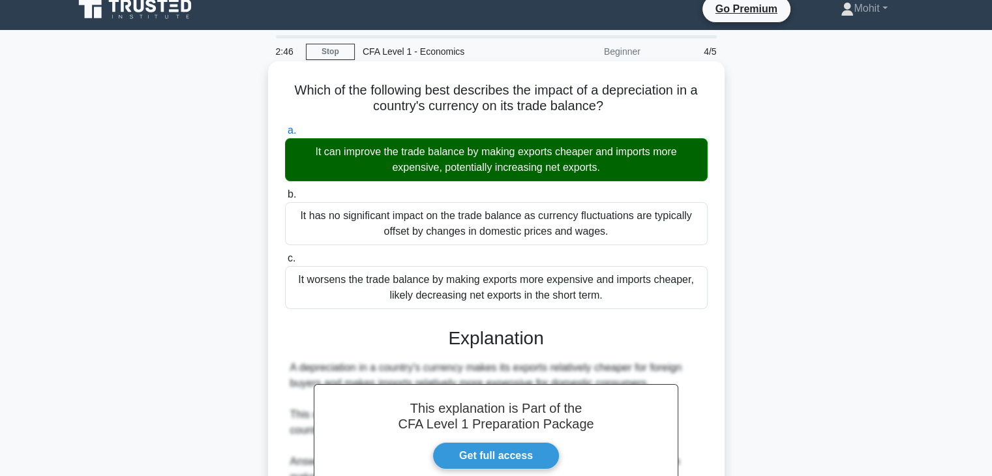
scroll to position [0, 0]
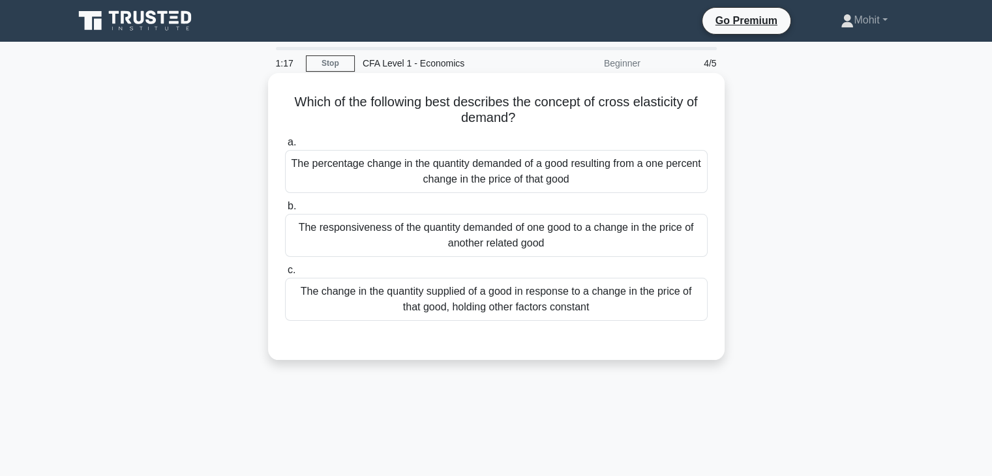
click at [597, 238] on div "The responsiveness of the quantity demanded of one good to a change in the pric…" at bounding box center [496, 235] width 422 height 43
click at [285, 211] on input "b. The responsiveness of the quantity demanded of one good to a change in the p…" at bounding box center [285, 206] width 0 height 8
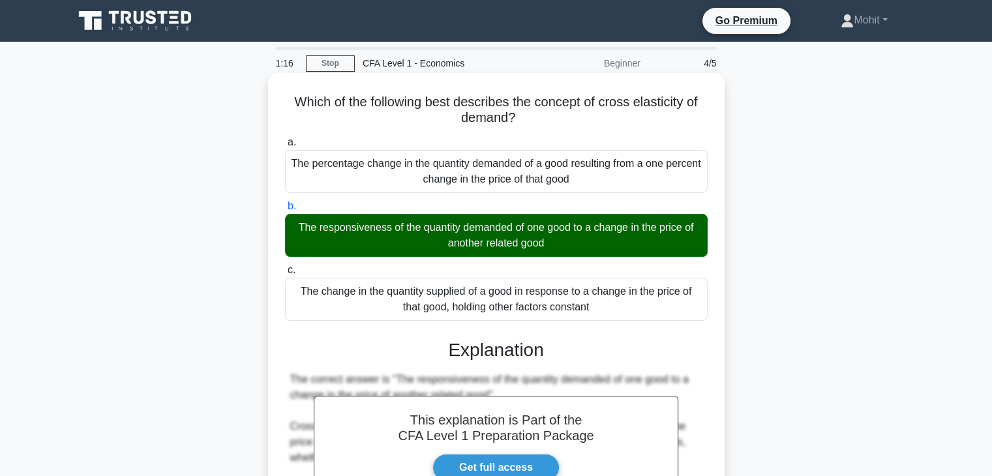
scroll to position [279, 0]
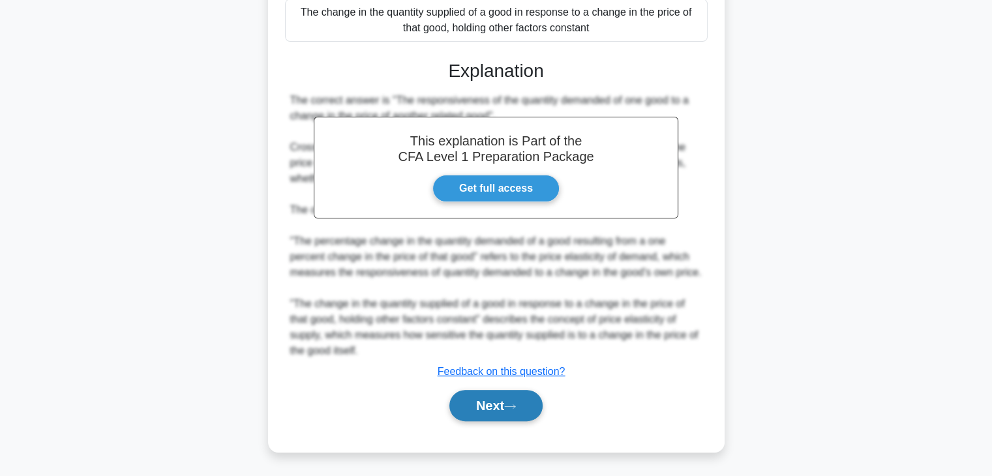
click at [502, 393] on button "Next" at bounding box center [495, 405] width 93 height 31
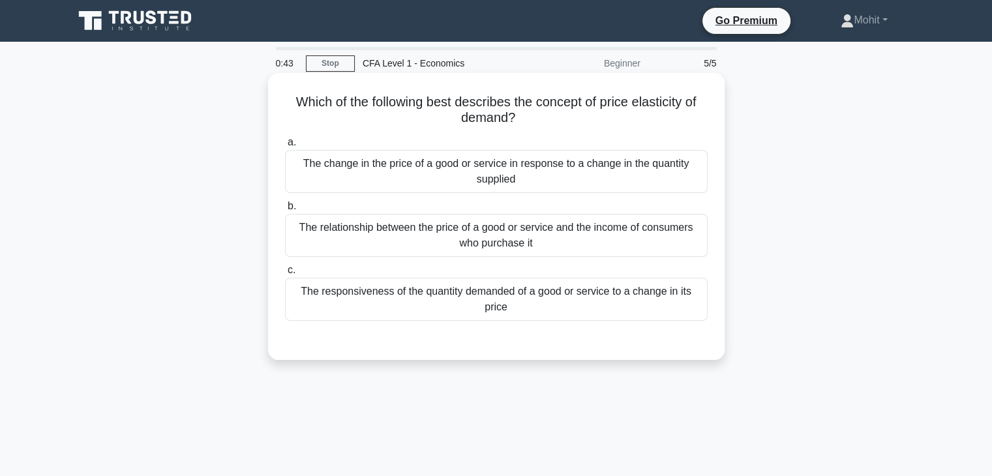
click at [555, 297] on div "The responsiveness of the quantity demanded of a good or service to a change in…" at bounding box center [496, 299] width 422 height 43
click at [285, 274] on input "c. The responsiveness of the quantity demanded of a good or service to a change…" at bounding box center [285, 270] width 0 height 8
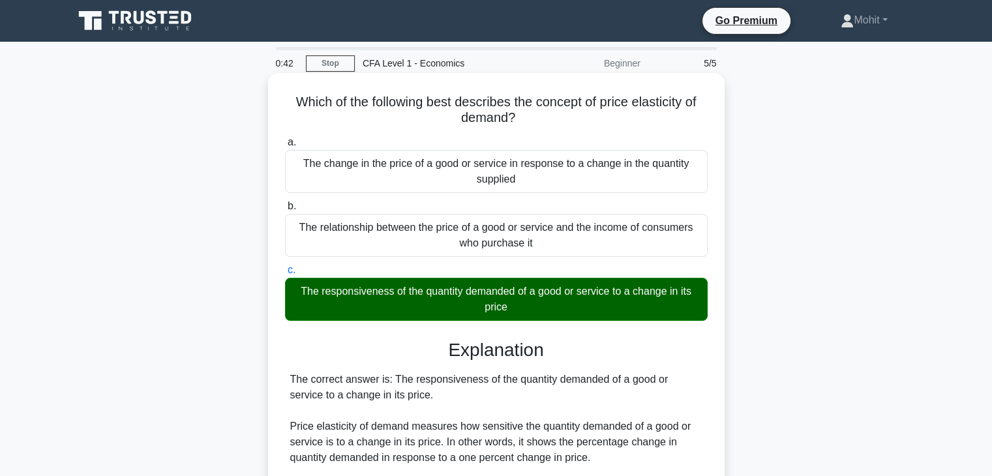
scroll to position [229, 0]
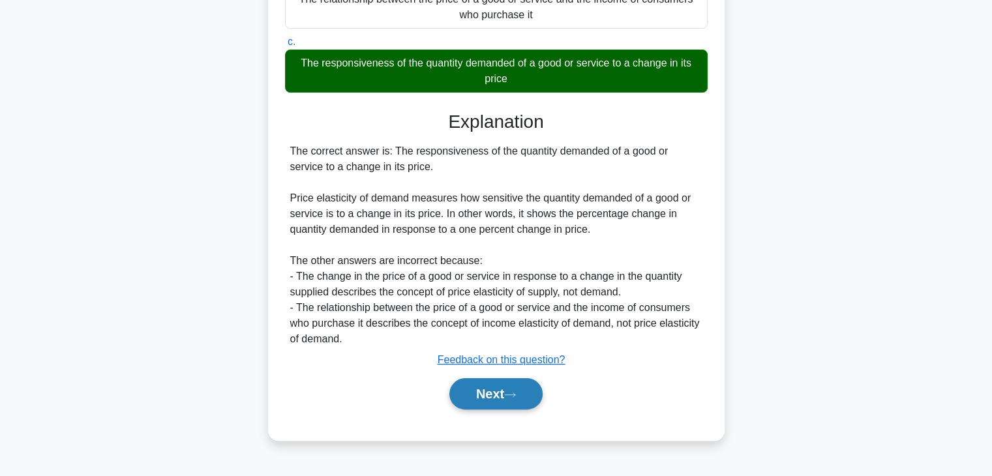
click at [493, 398] on button "Next" at bounding box center [495, 393] width 93 height 31
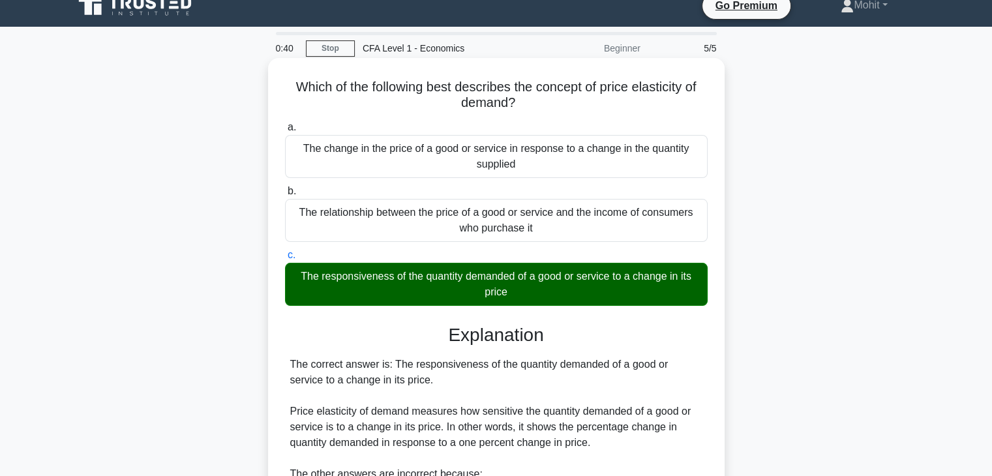
scroll to position [0, 0]
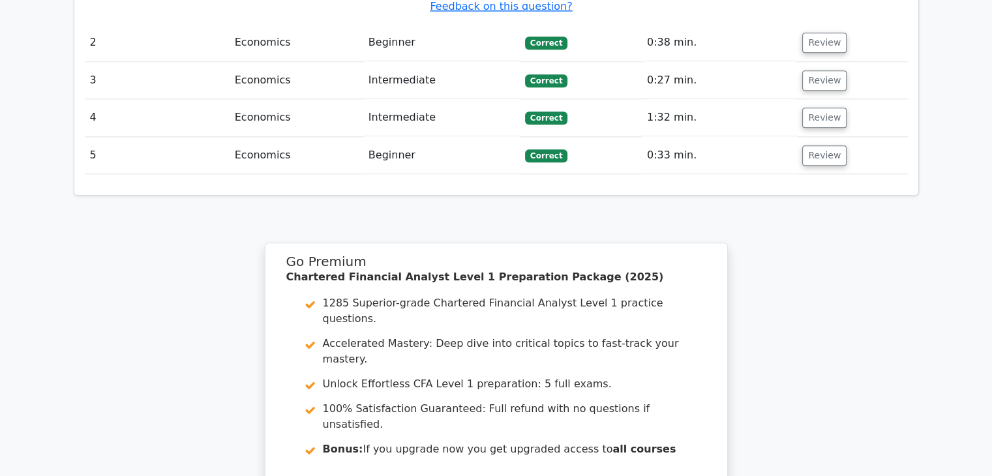
scroll to position [1769, 0]
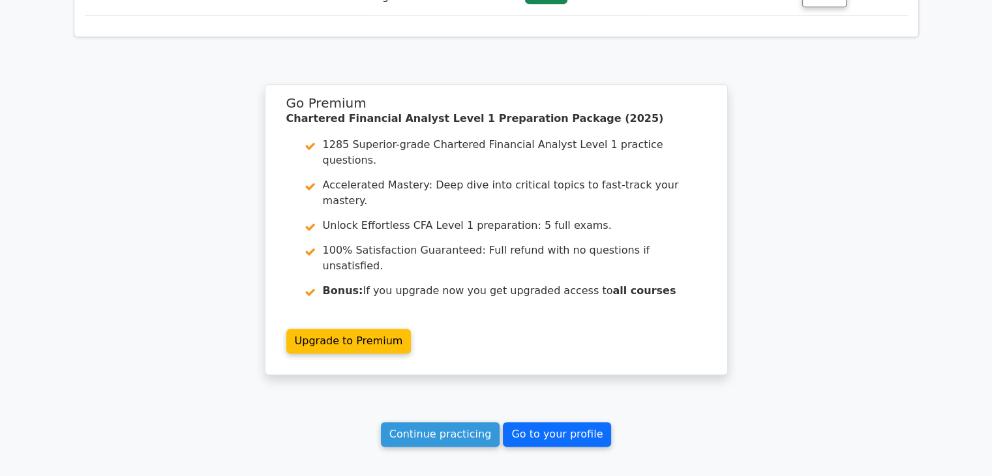
click at [509, 422] on link "Go to your profile" at bounding box center [557, 434] width 108 height 25
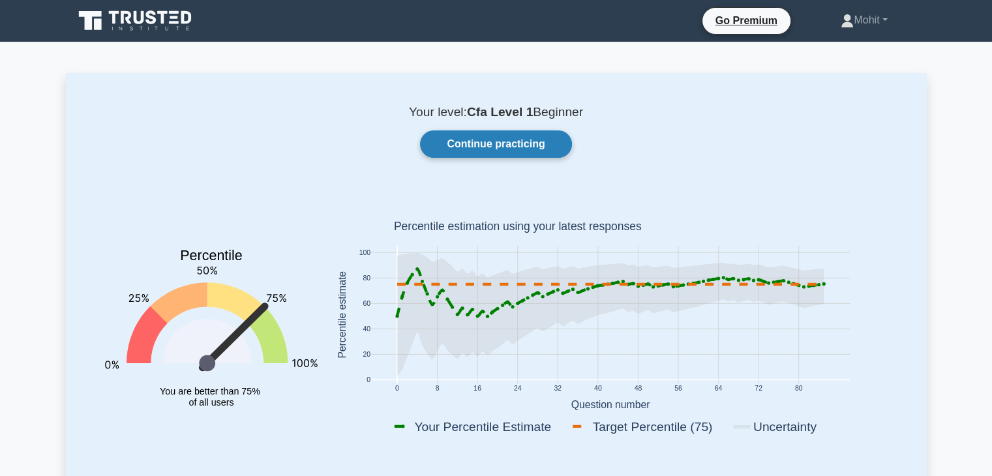
click at [532, 152] on link "Continue practicing" at bounding box center [495, 143] width 151 height 27
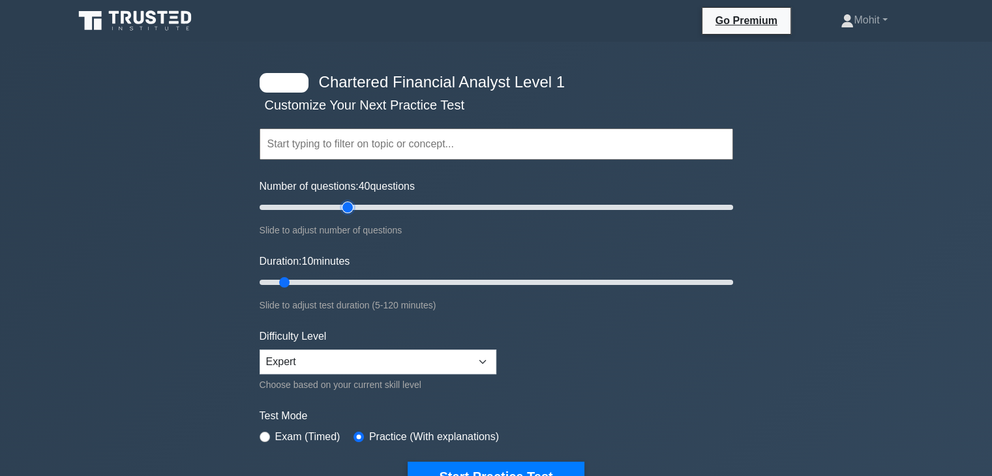
click at [344, 207] on input "Number of questions: 40 questions" at bounding box center [495, 208] width 473 height 16
click at [295, 207] on input "Number of questions: 20 questions" at bounding box center [495, 208] width 473 height 16
type input "15"
click at [287, 207] on input "Number of questions: 15 questions" at bounding box center [495, 208] width 473 height 16
click at [313, 276] on input "Duration: 15 minutes" at bounding box center [495, 282] width 473 height 16
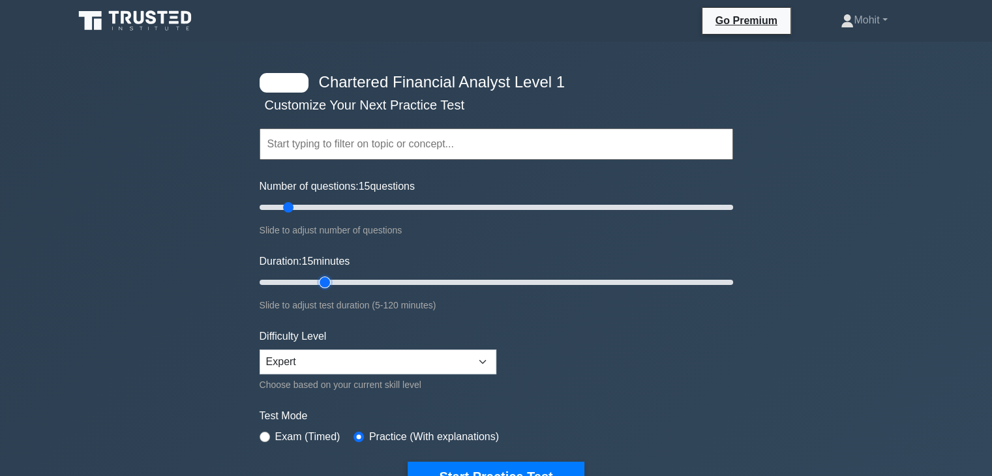
type input "20"
click at [319, 277] on input "Duration: 15 minutes" at bounding box center [495, 282] width 473 height 16
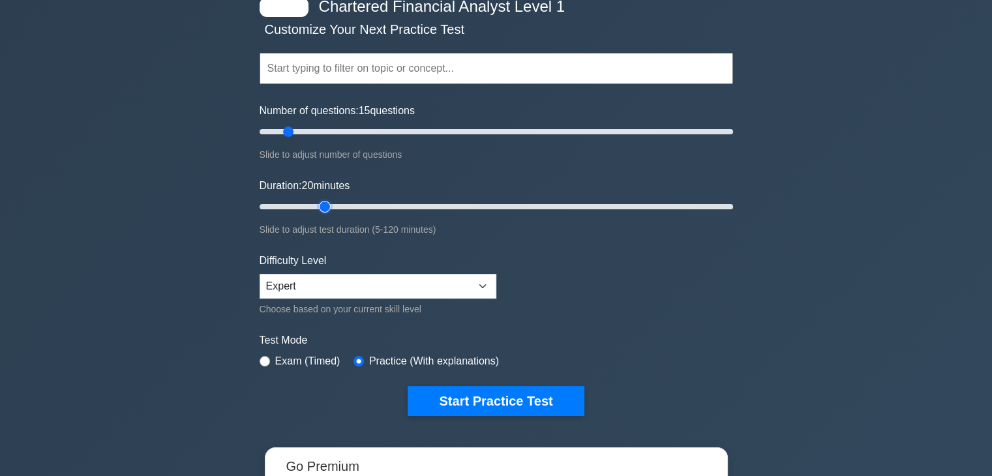
scroll to position [76, 0]
click at [318, 353] on label "Exam (Timed)" at bounding box center [307, 361] width 65 height 16
click at [267, 356] on input "radio" at bounding box center [264, 361] width 10 height 10
radio input "true"
click at [369, 353] on label "Practice (With explanations)" at bounding box center [434, 361] width 130 height 16
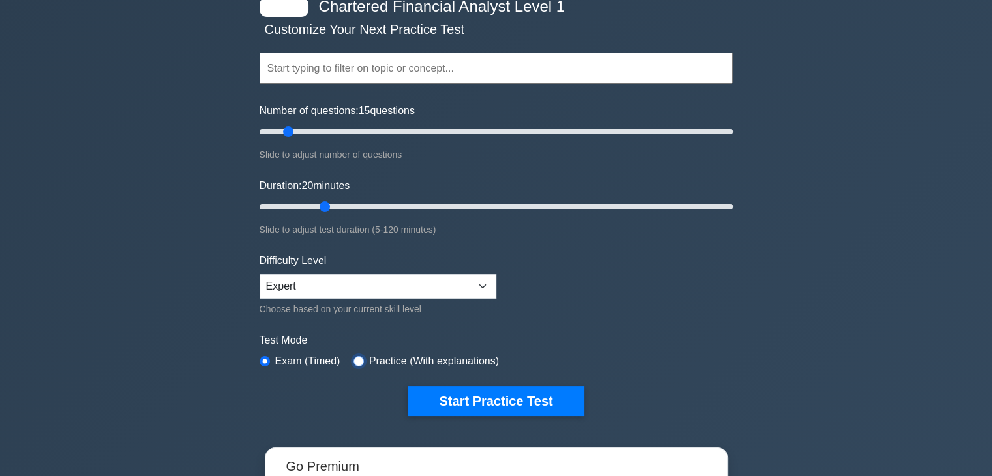
click at [353, 358] on input "radio" at bounding box center [358, 361] width 10 height 10
radio input "true"
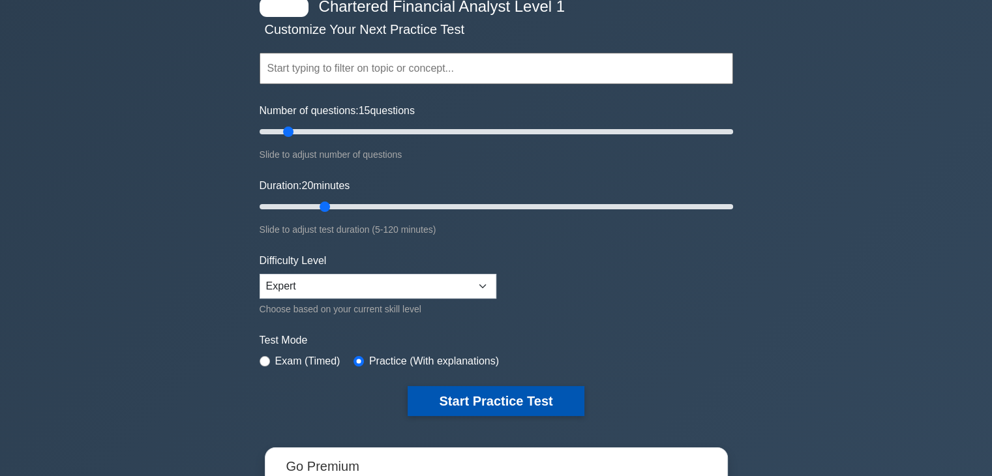
click at [441, 409] on button "Start Practice Test" at bounding box center [495, 401] width 176 height 30
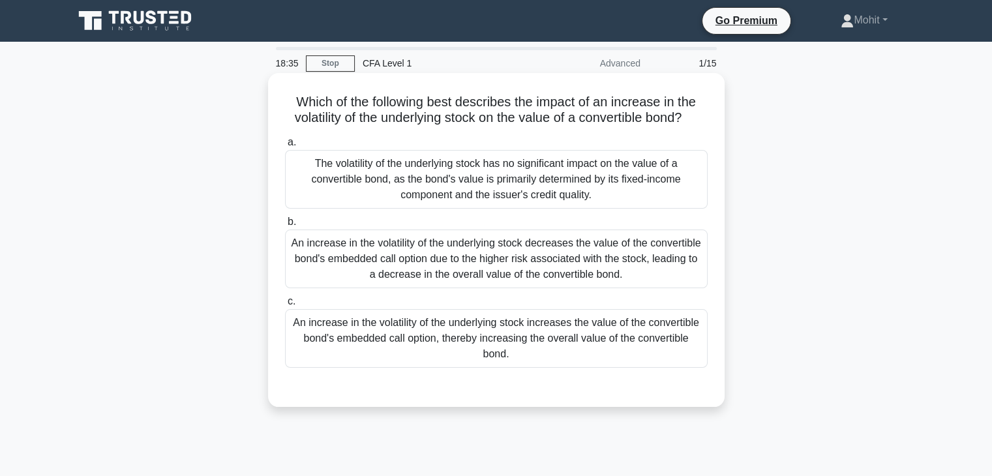
click at [546, 280] on div "An increase in the volatility of the underlying stock decreases the value of th…" at bounding box center [496, 258] width 422 height 59
click at [285, 226] on input "b. An increase in the volatility of the underlying stock decreases the value of…" at bounding box center [285, 222] width 0 height 8
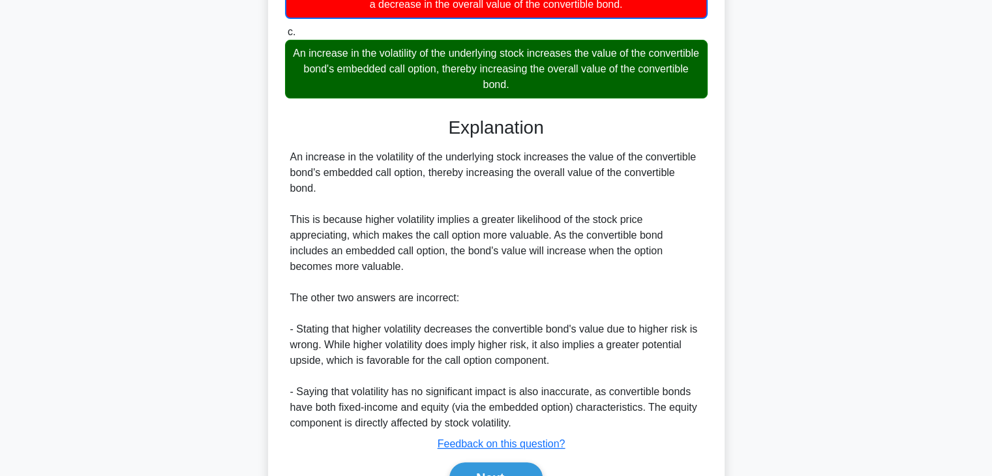
scroll to position [327, 0]
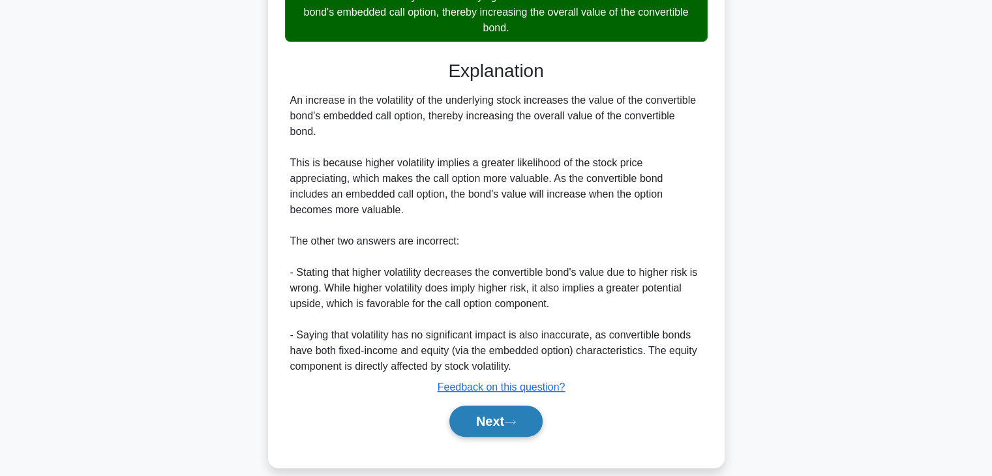
click at [506, 410] on button "Next" at bounding box center [495, 421] width 93 height 31
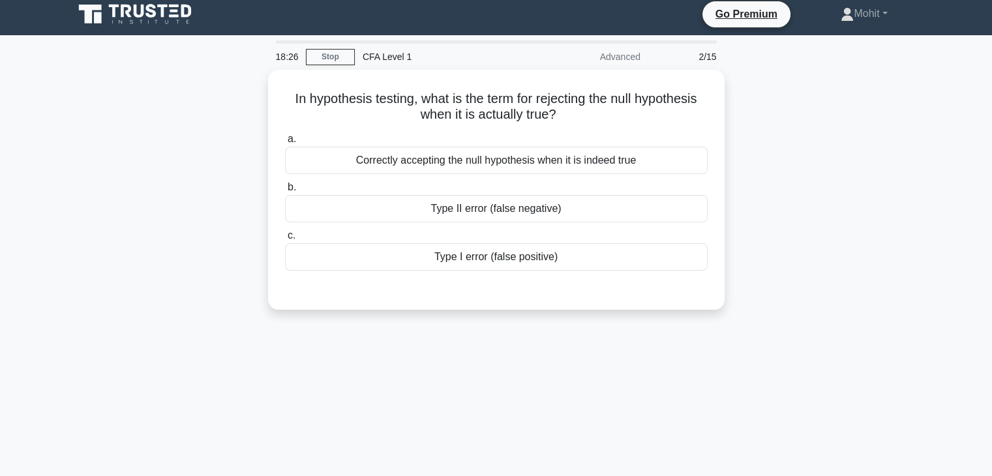
scroll to position [0, 0]
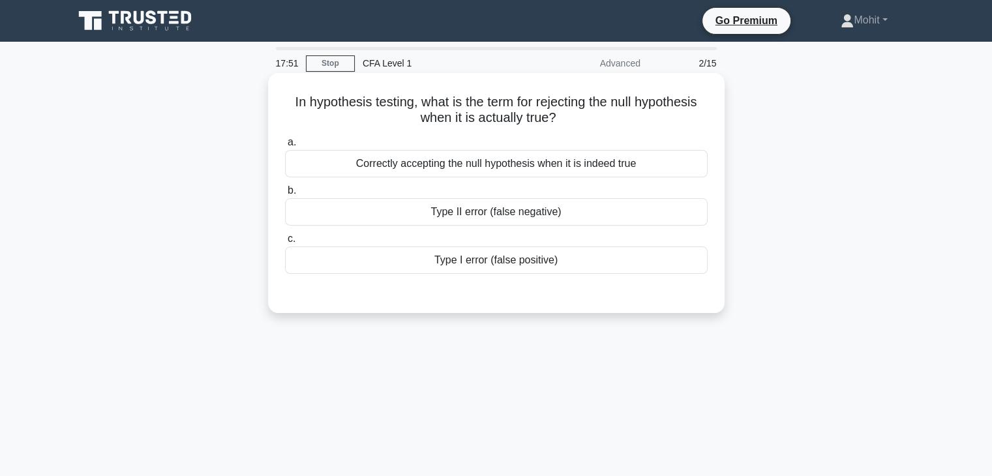
click at [528, 267] on div "Type I error (false positive)" at bounding box center [496, 259] width 422 height 27
click at [285, 243] on input "c. Type I error (false positive)" at bounding box center [285, 239] width 0 height 8
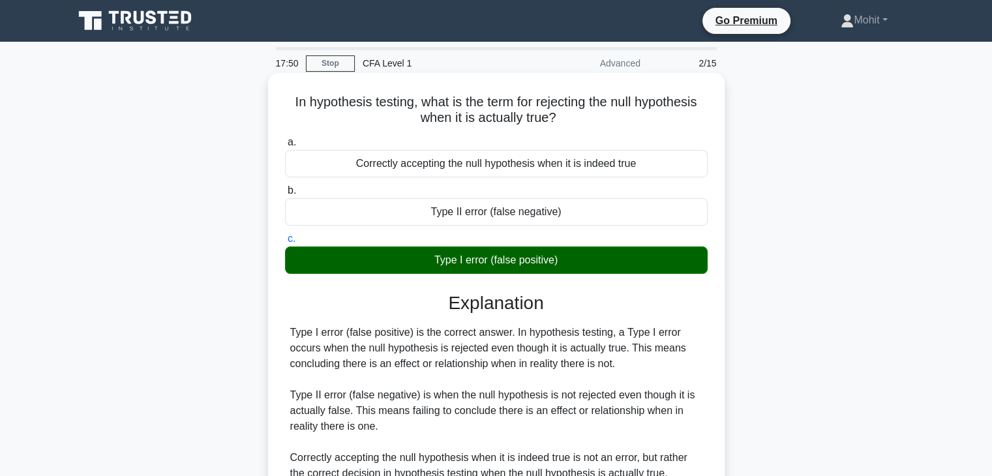
scroll to position [229, 0]
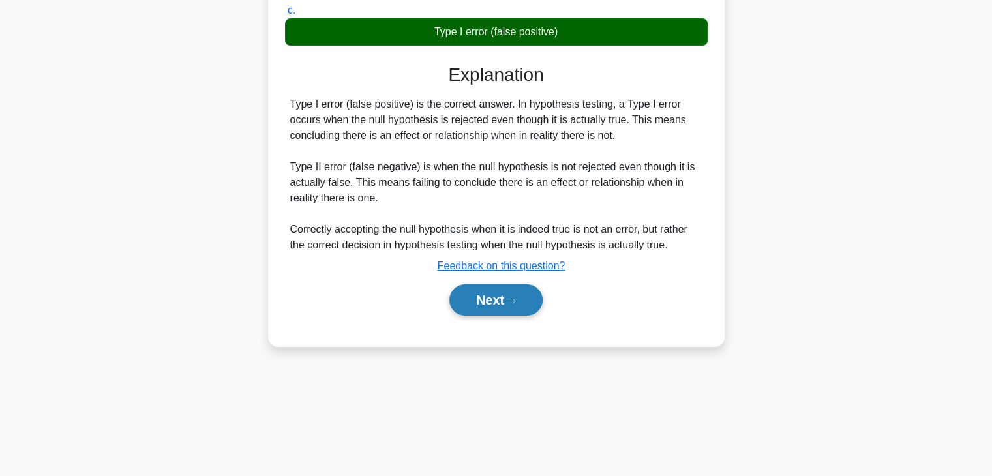
click at [490, 299] on button "Next" at bounding box center [495, 299] width 93 height 31
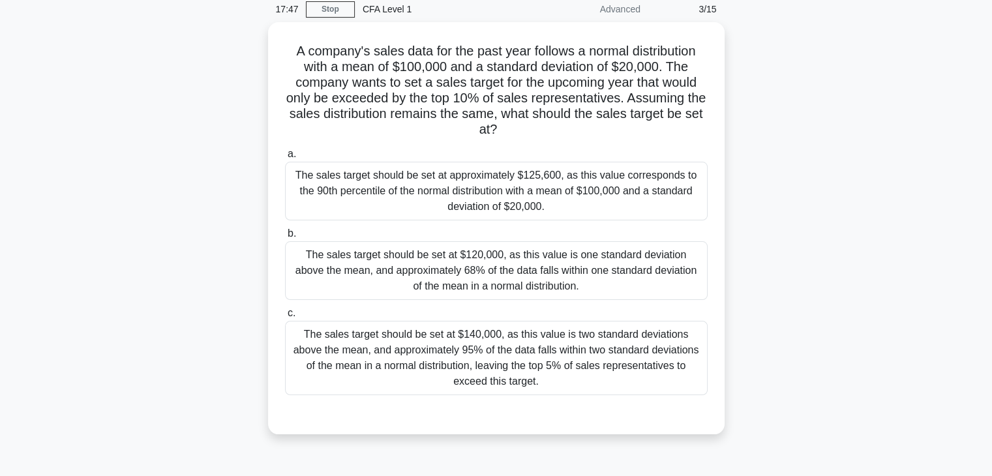
scroll to position [55, 0]
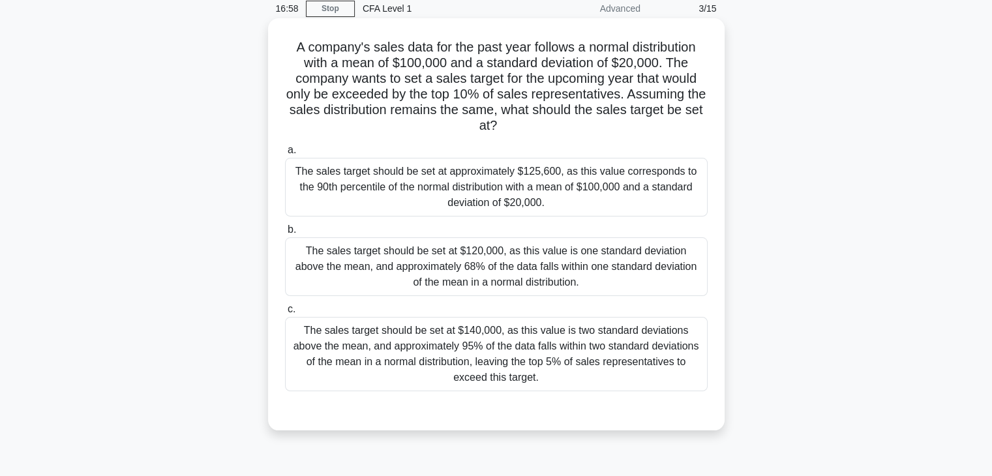
click at [505, 203] on div "The sales target should be set at approximately $125,600, as this value corresp…" at bounding box center [496, 187] width 422 height 59
click at [285, 155] on input "a. The sales target should be set at approximately $125,600, as this value corr…" at bounding box center [285, 150] width 0 height 8
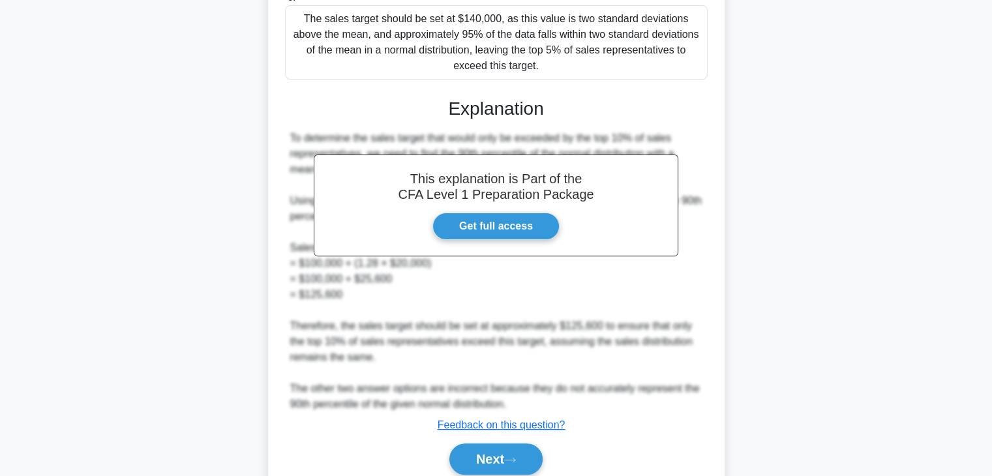
scroll to position [368, 0]
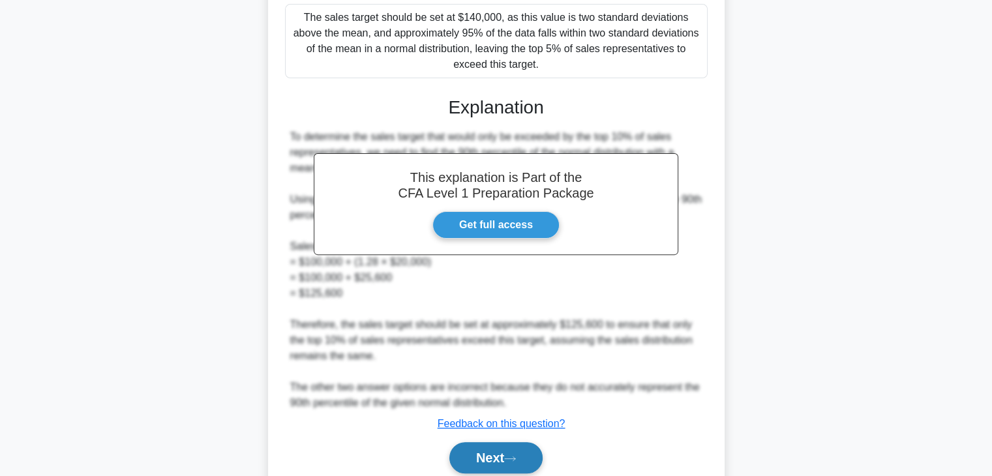
click at [488, 452] on button "Next" at bounding box center [495, 457] width 93 height 31
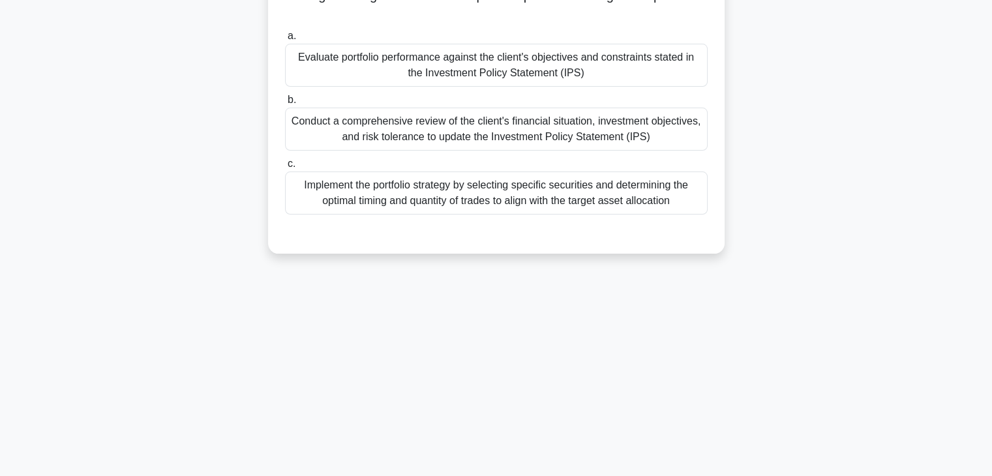
scroll to position [0, 0]
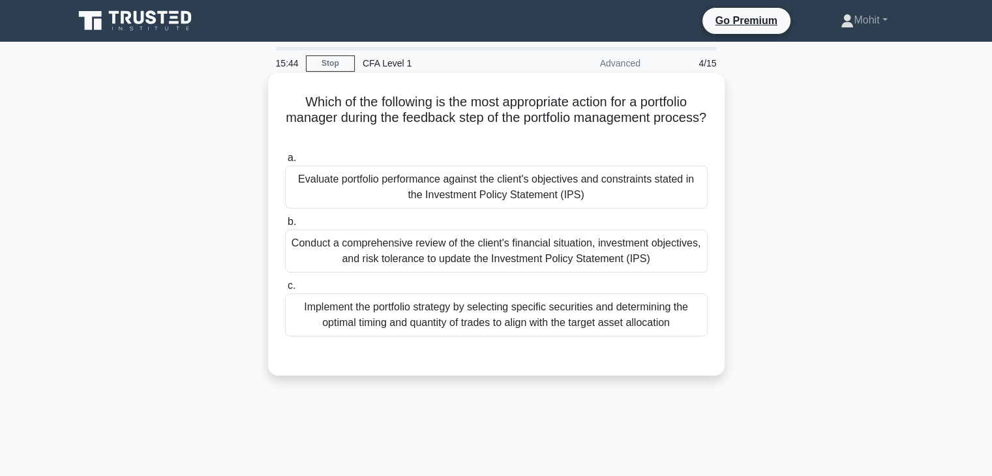
click at [465, 256] on div "Conduct a comprehensive review of the client's financial situation, investment …" at bounding box center [496, 250] width 422 height 43
click at [285, 226] on input "b. Conduct a comprehensive review of the client's financial situation, investme…" at bounding box center [285, 222] width 0 height 8
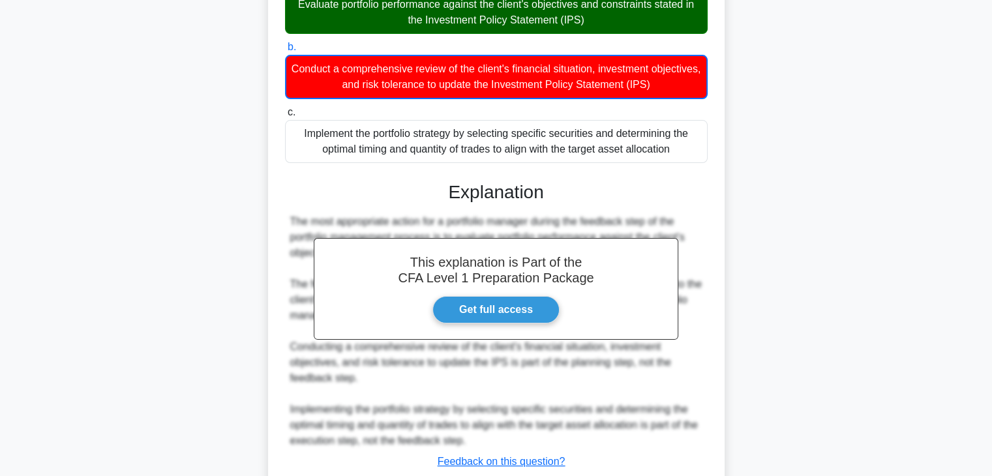
scroll to position [265, 0]
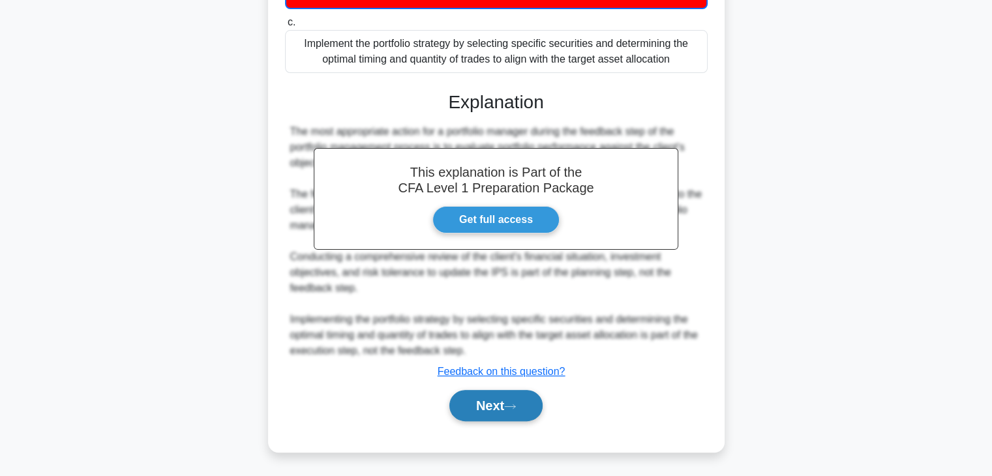
click at [482, 402] on button "Next" at bounding box center [495, 405] width 93 height 31
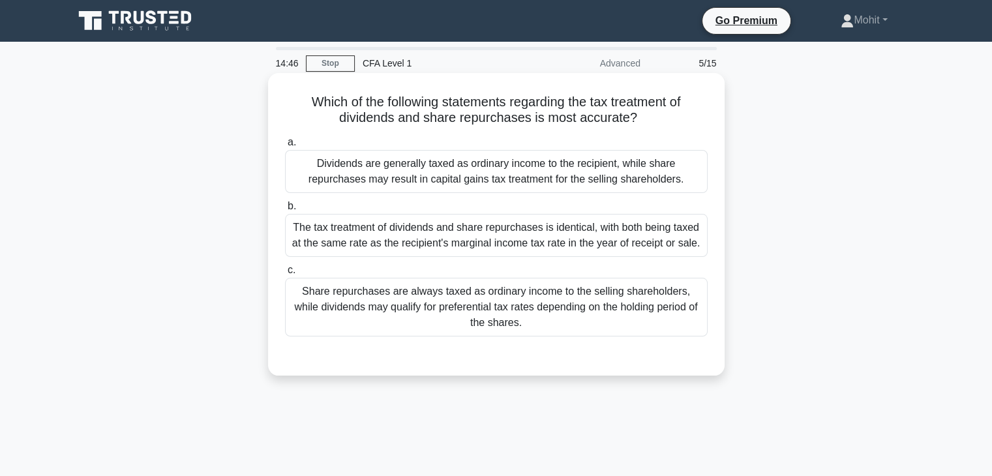
click at [445, 155] on div "Dividends are generally taxed as ordinary income to the recipient, while share …" at bounding box center [496, 171] width 422 height 43
click at [285, 147] on input "a. Dividends are generally taxed as ordinary income to the recipient, while sha…" at bounding box center [285, 142] width 0 height 8
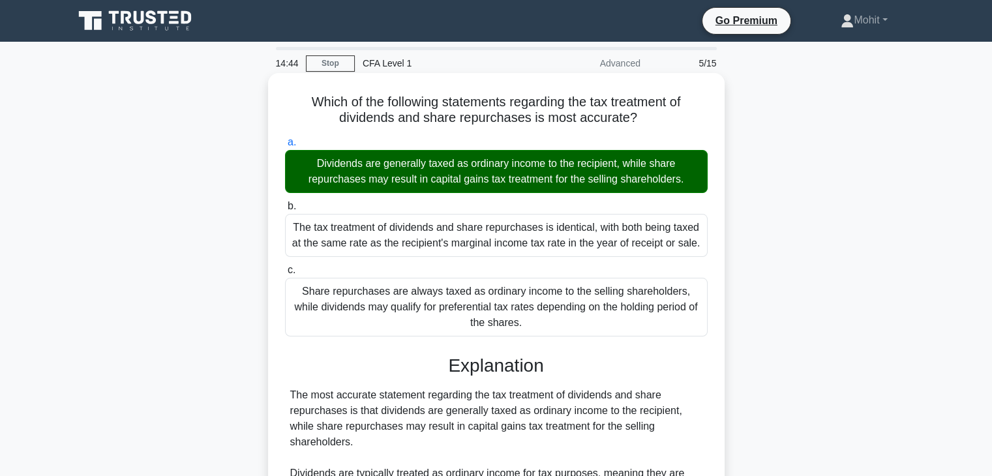
scroll to position [279, 0]
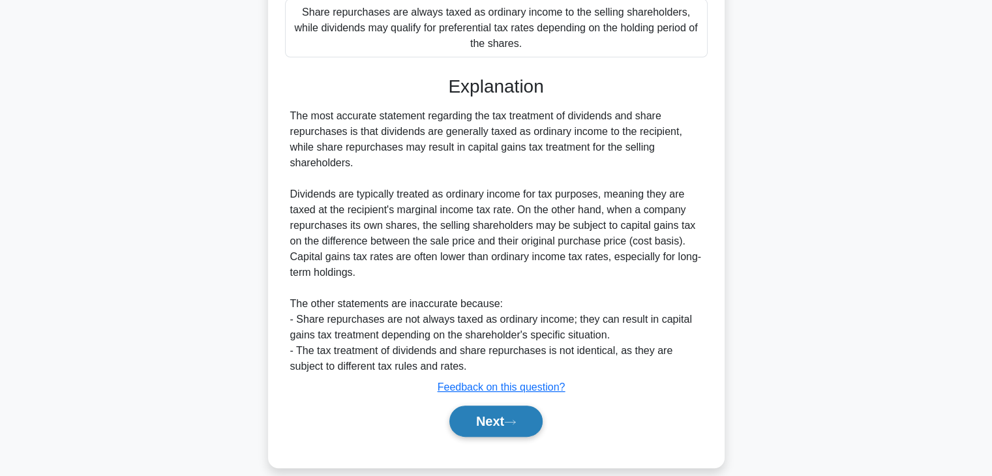
click at [477, 407] on button "Next" at bounding box center [495, 421] width 93 height 31
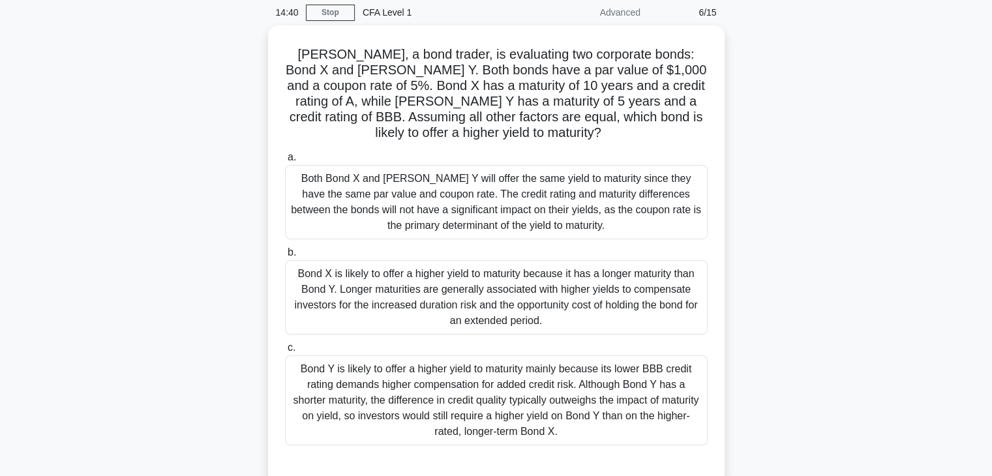
scroll to position [50, 0]
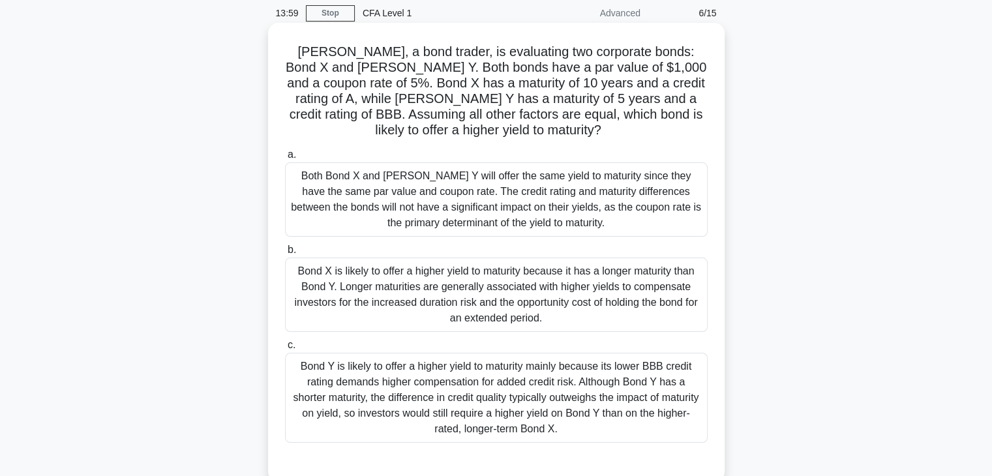
click at [415, 429] on div "Bond Y is likely to offer a higher yield to maturity mainly because its lower B…" at bounding box center [496, 398] width 422 height 90
click at [285, 349] on input "c. Bond Y is likely to offer a higher yield to maturity mainly because its lowe…" at bounding box center [285, 345] width 0 height 8
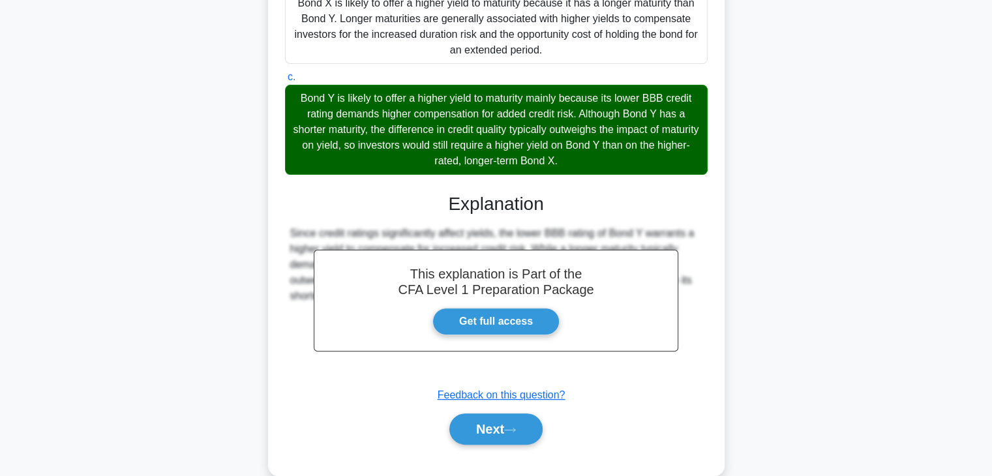
scroll to position [319, 0]
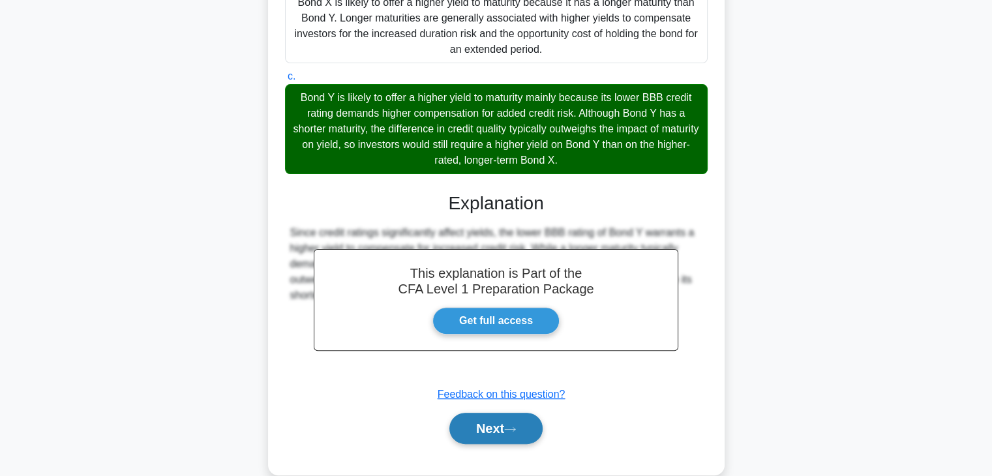
click at [486, 427] on button "Next" at bounding box center [495, 428] width 93 height 31
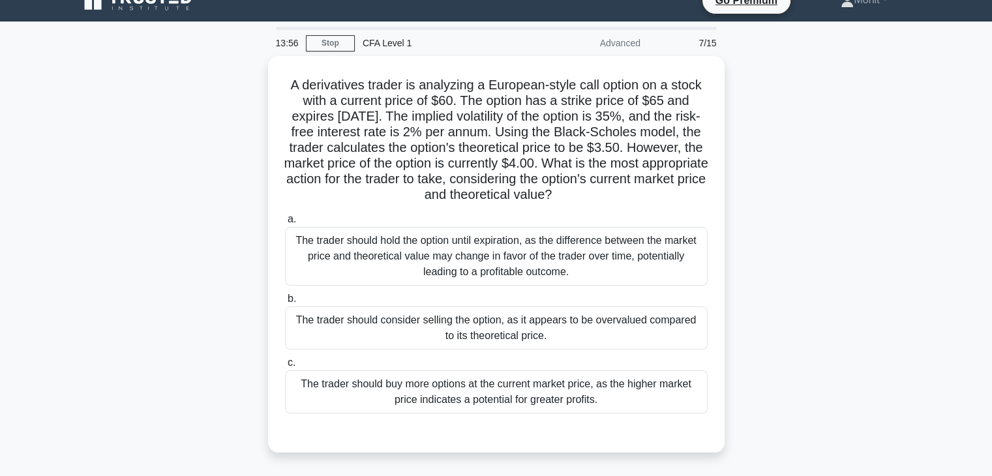
scroll to position [18, 0]
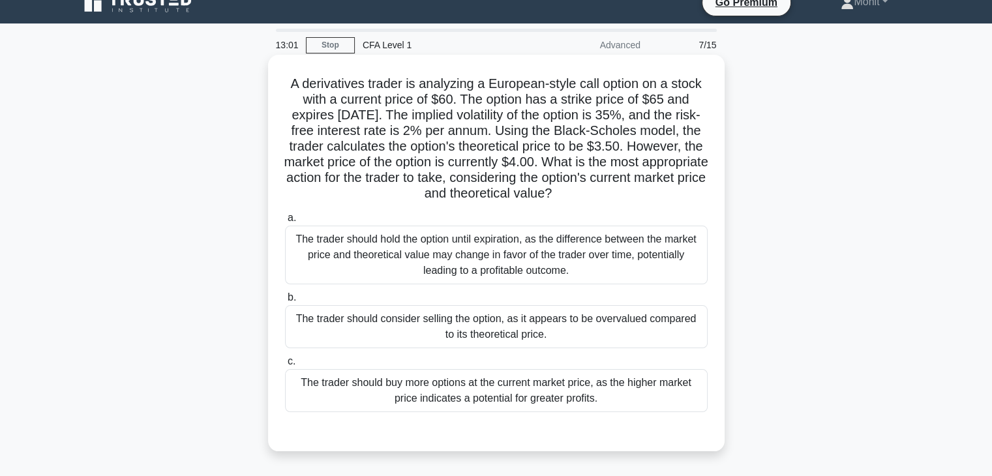
click at [484, 391] on div "The trader should buy more options at the current market price, as the higher m…" at bounding box center [496, 390] width 422 height 43
click at [285, 366] on input "c. The trader should buy more options at the current market price, as the highe…" at bounding box center [285, 361] width 0 height 8
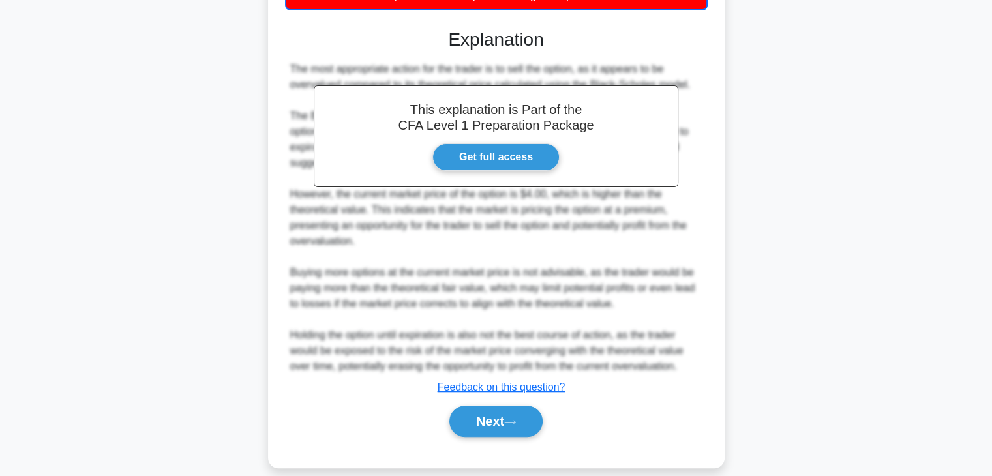
scroll to position [437, 0]
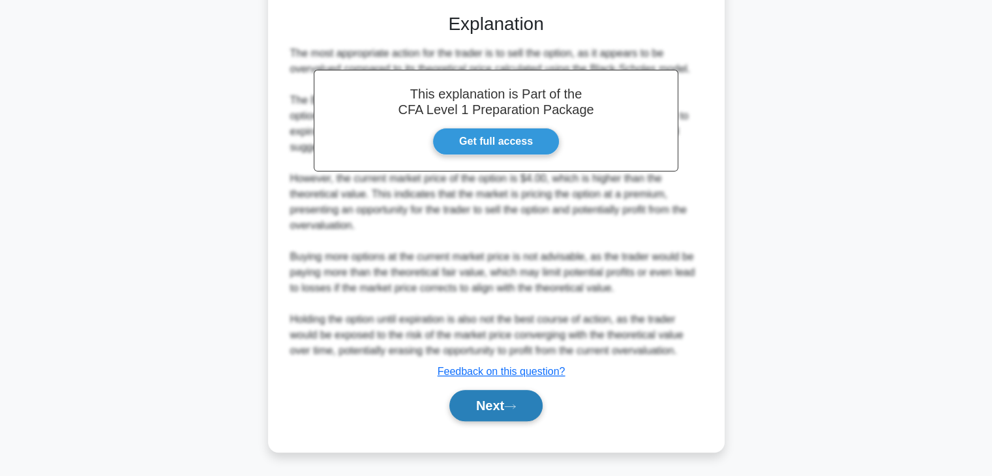
click at [482, 402] on button "Next" at bounding box center [495, 405] width 93 height 31
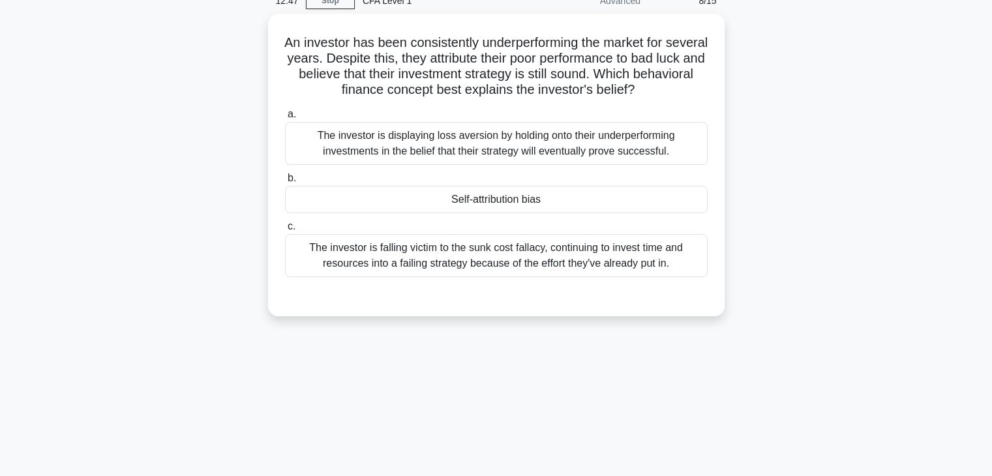
scroll to position [62, 0]
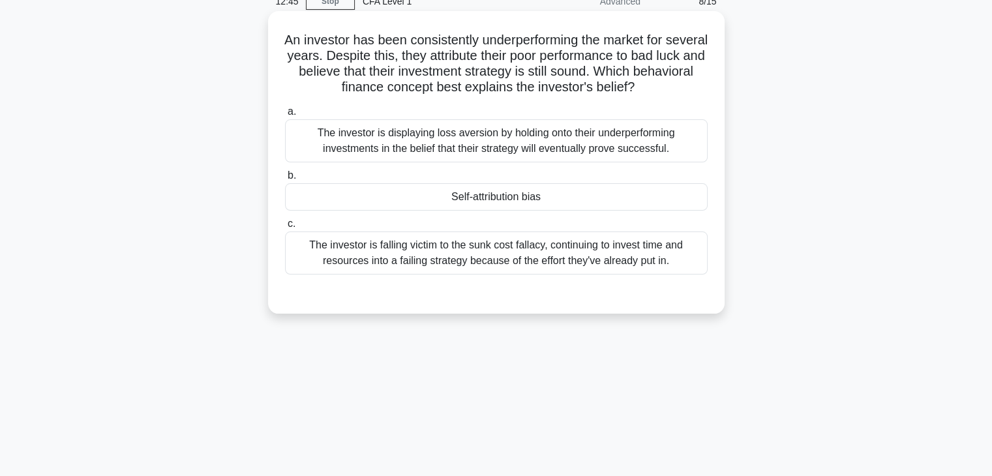
click at [468, 211] on div "Self-attribution bias" at bounding box center [496, 196] width 422 height 27
click at [285, 180] on input "b. Self-attribution bias" at bounding box center [285, 175] width 0 height 8
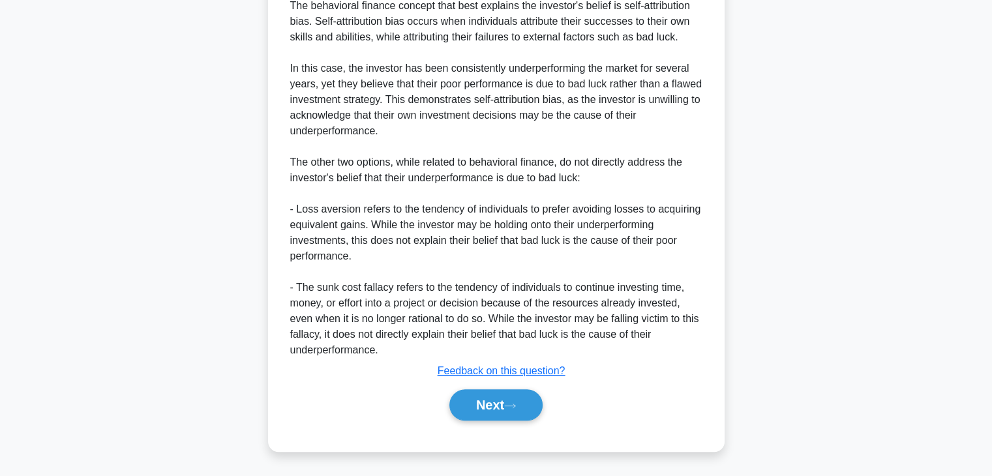
scroll to position [404, 0]
click at [494, 408] on button "Next" at bounding box center [495, 404] width 93 height 31
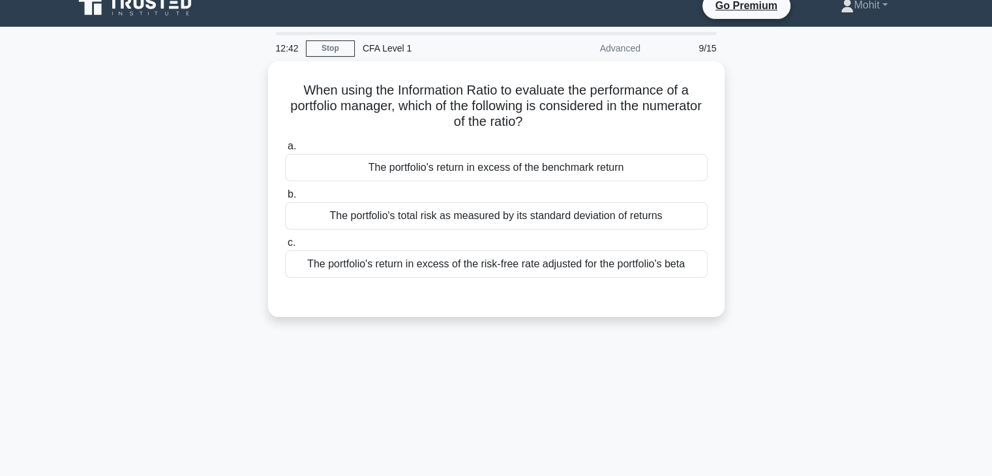
scroll to position [0, 0]
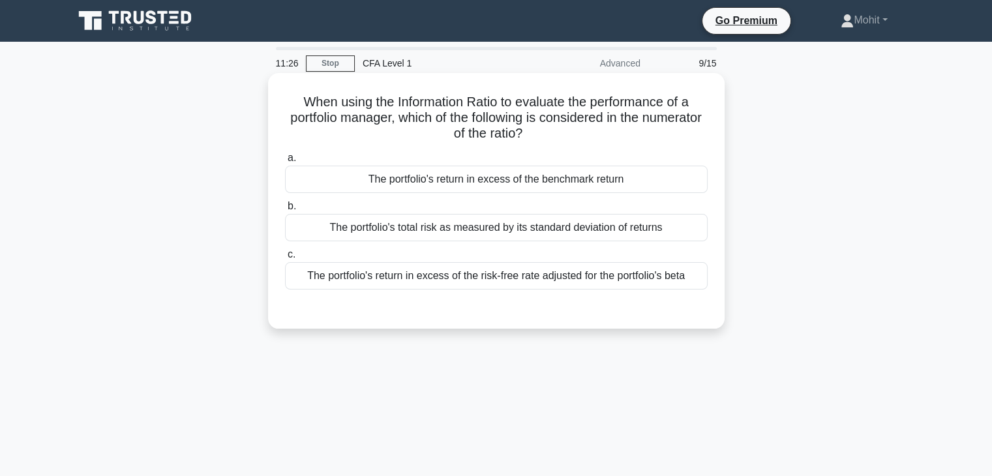
click at [438, 274] on div "The portfolio's return in excess of the risk-free rate adjusted for the portfol…" at bounding box center [496, 275] width 422 height 27
click at [285, 259] on input "c. The portfolio's return in excess of the risk-free rate adjusted for the port…" at bounding box center [285, 254] width 0 height 8
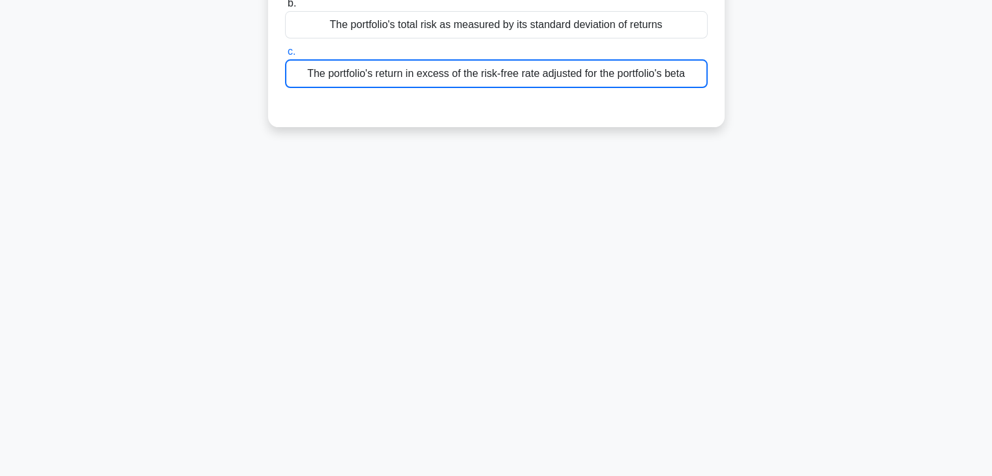
scroll to position [229, 0]
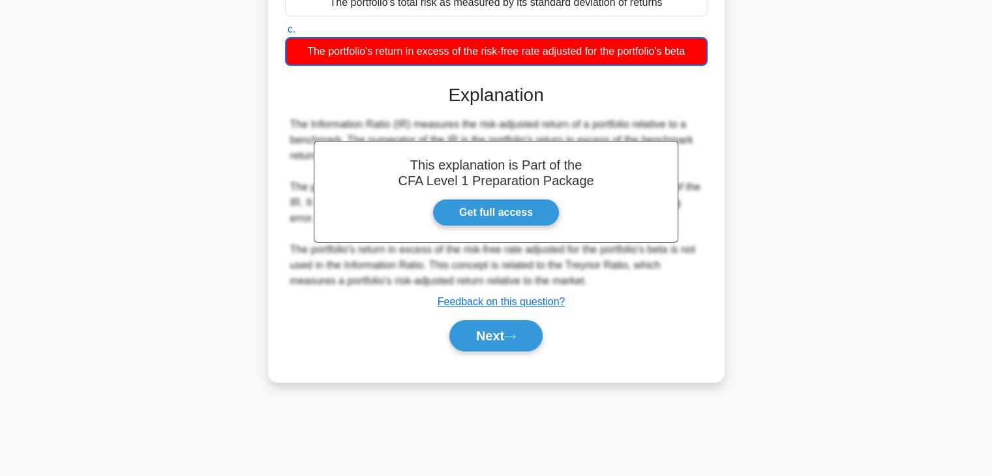
click at [416, 241] on div "The Information Ratio (IR) measures the risk-adjusted return of a portfolio rel…" at bounding box center [496, 203] width 412 height 172
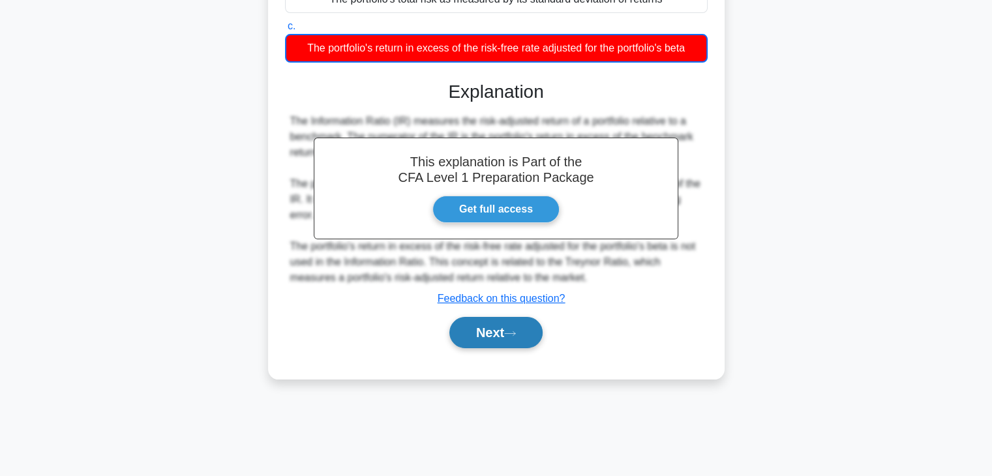
click at [524, 329] on button "Next" at bounding box center [495, 332] width 93 height 31
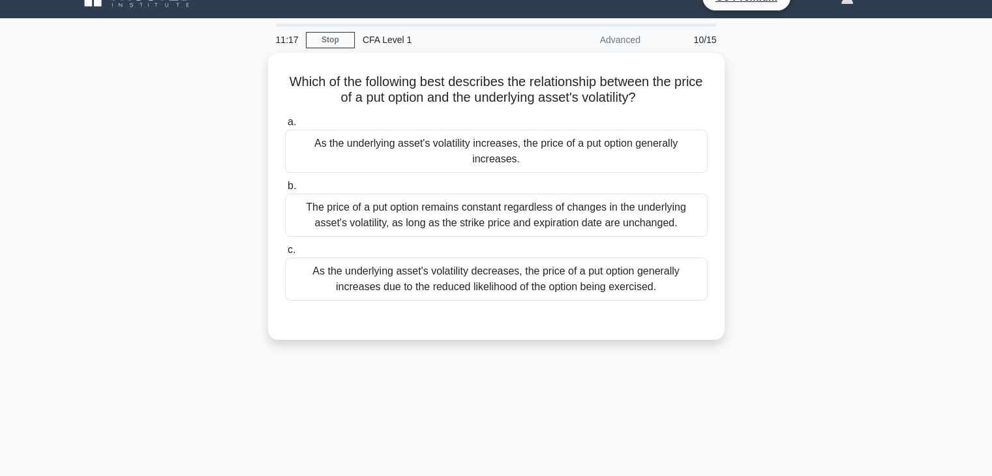
scroll to position [23, 0]
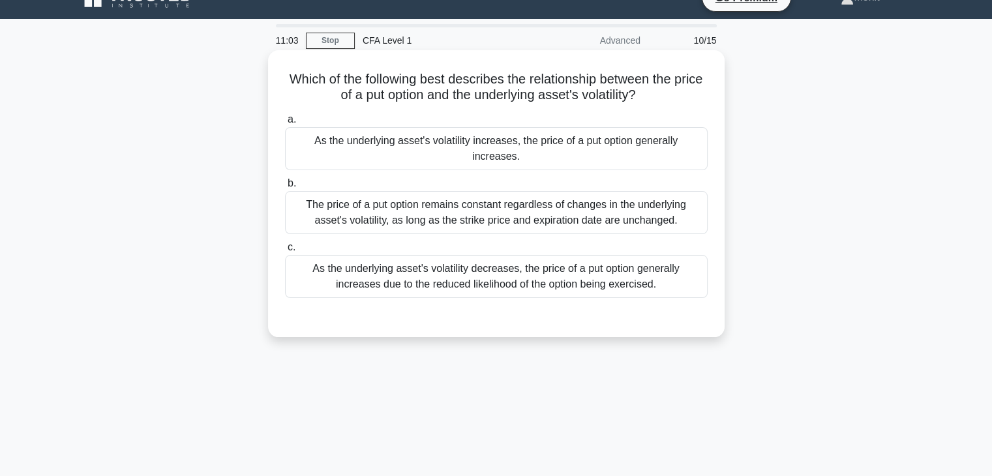
click at [422, 149] on div "As the underlying asset's volatility increases, the price of a put option gener…" at bounding box center [496, 148] width 422 height 43
click at [285, 124] on input "a. As the underlying asset's volatility increases, the price of a put option ge…" at bounding box center [285, 119] width 0 height 8
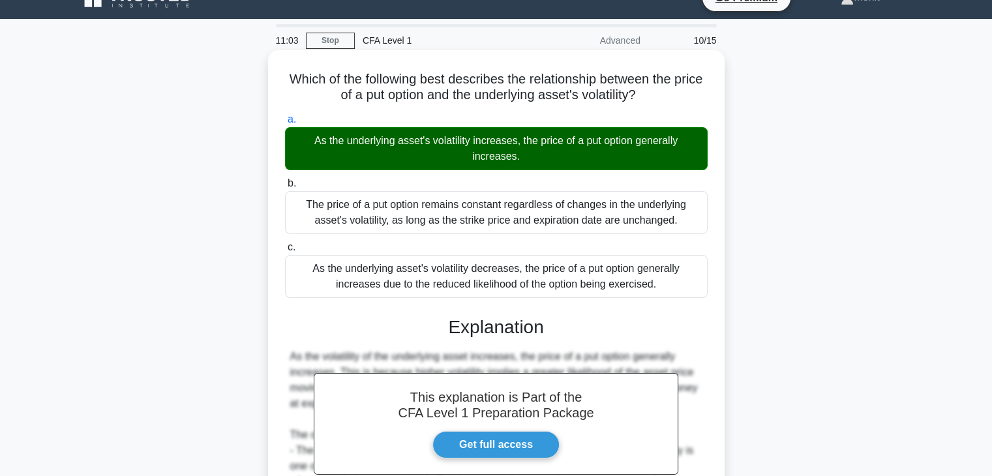
scroll to position [229, 0]
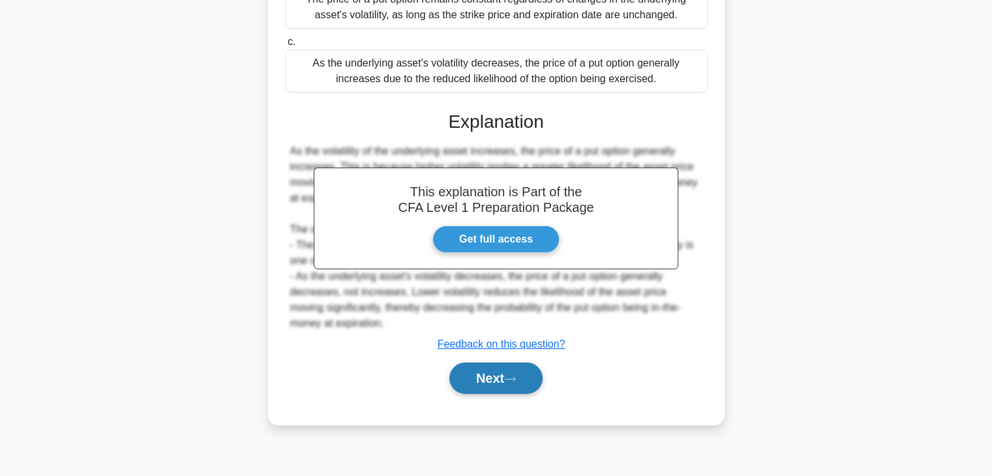
click at [522, 386] on button "Next" at bounding box center [495, 378] width 93 height 31
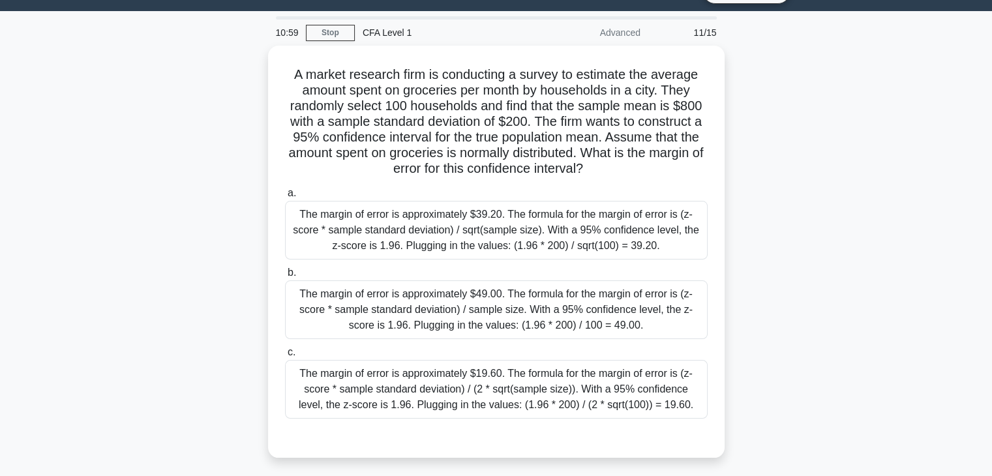
scroll to position [33, 0]
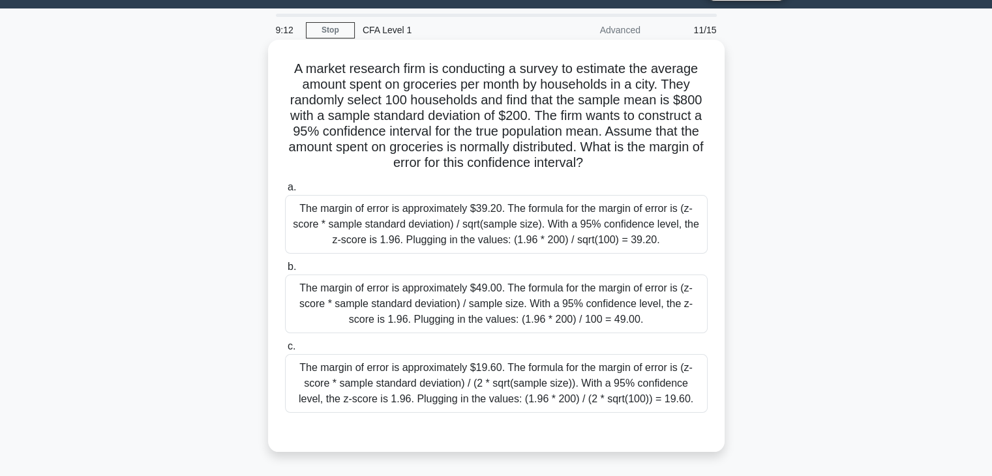
click at [359, 308] on div "The margin of error is approximately $49.00. The formula for the margin of erro…" at bounding box center [496, 303] width 422 height 59
click at [285, 271] on input "b. The margin of error is approximately $49.00. The formula for the margin of e…" at bounding box center [285, 267] width 0 height 8
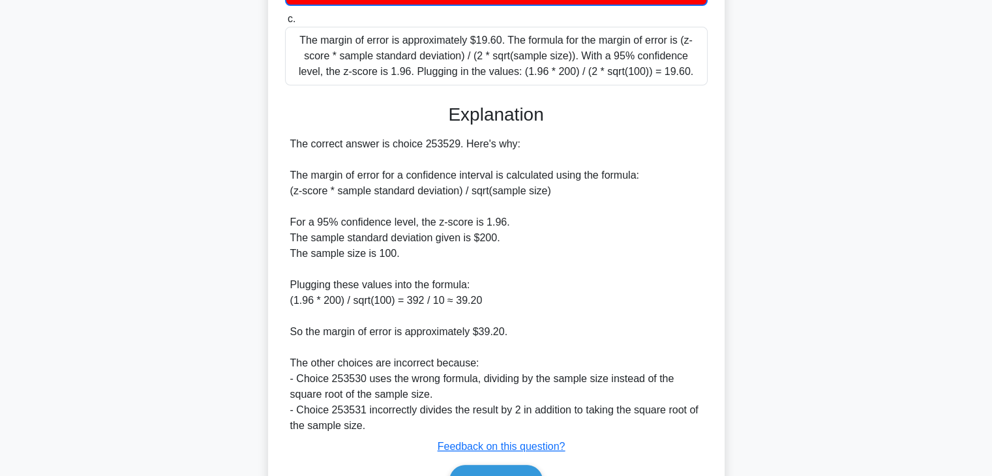
scroll to position [437, 0]
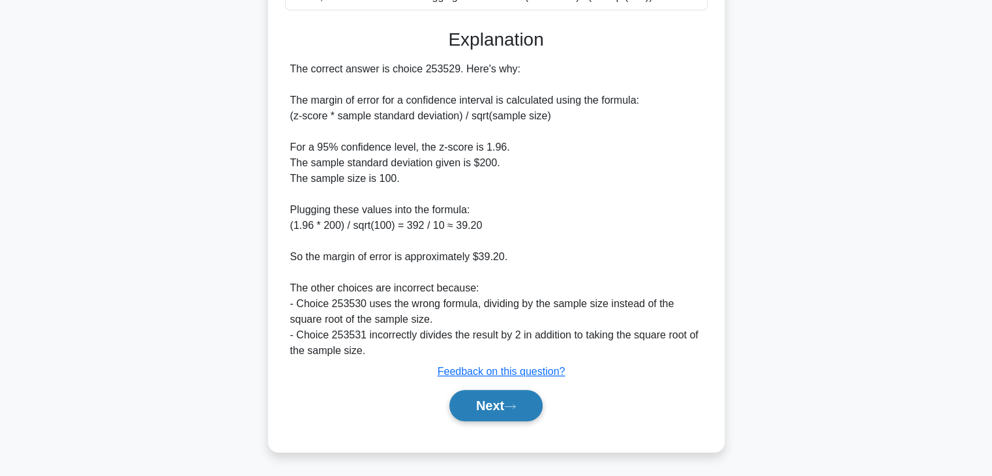
click at [484, 409] on button "Next" at bounding box center [495, 405] width 93 height 31
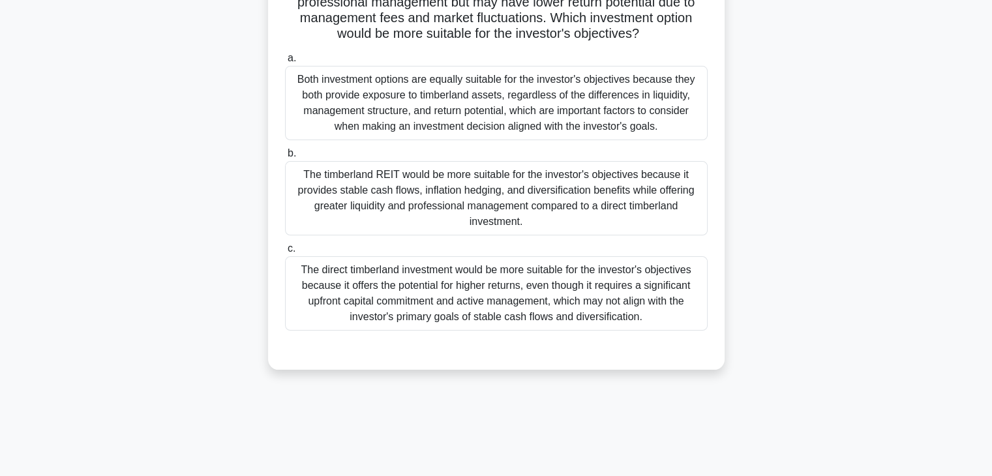
scroll to position [0, 0]
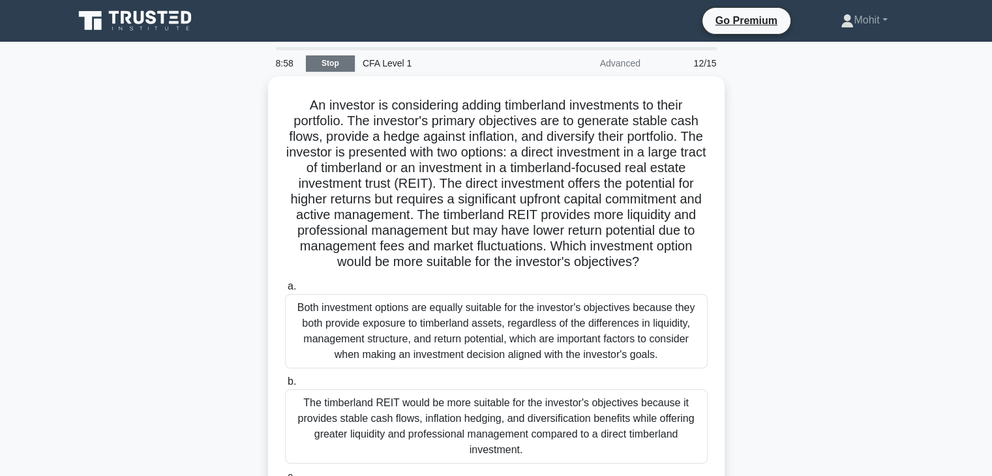
click at [323, 60] on link "Stop" at bounding box center [330, 63] width 49 height 16
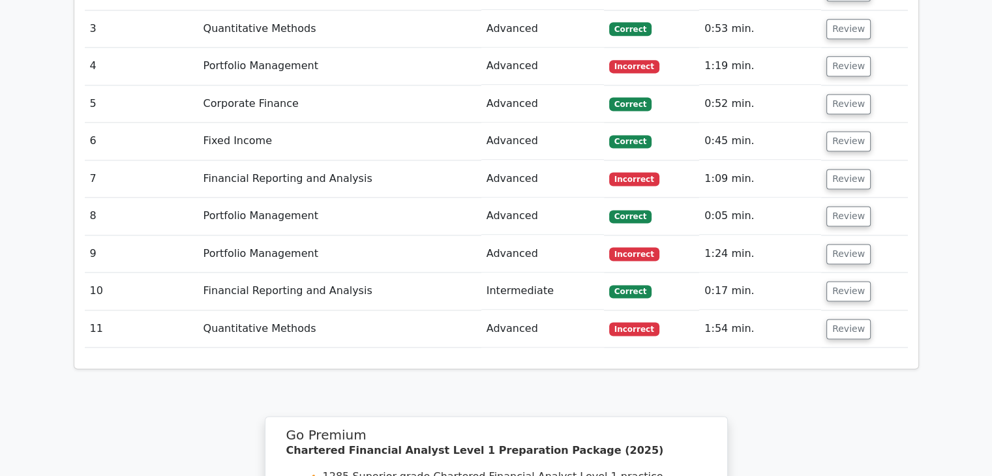
scroll to position [2132, 0]
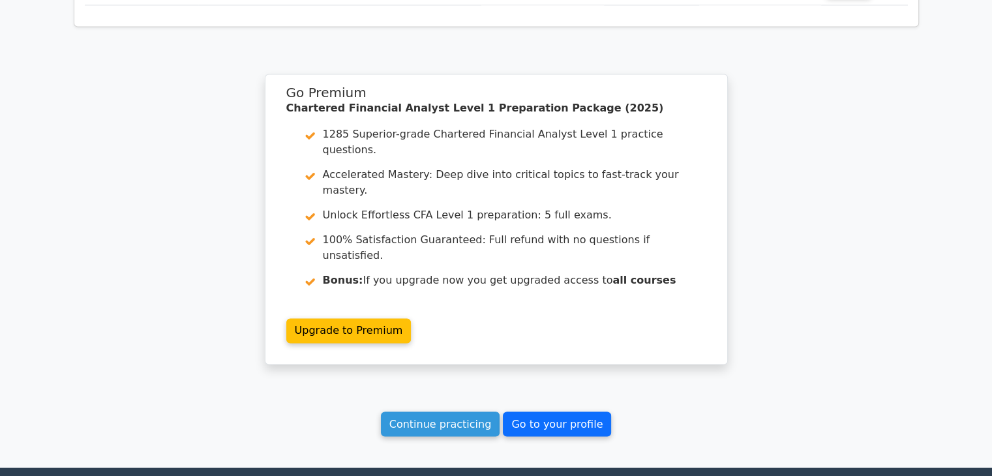
click at [517, 411] on link "Go to your profile" at bounding box center [557, 423] width 108 height 25
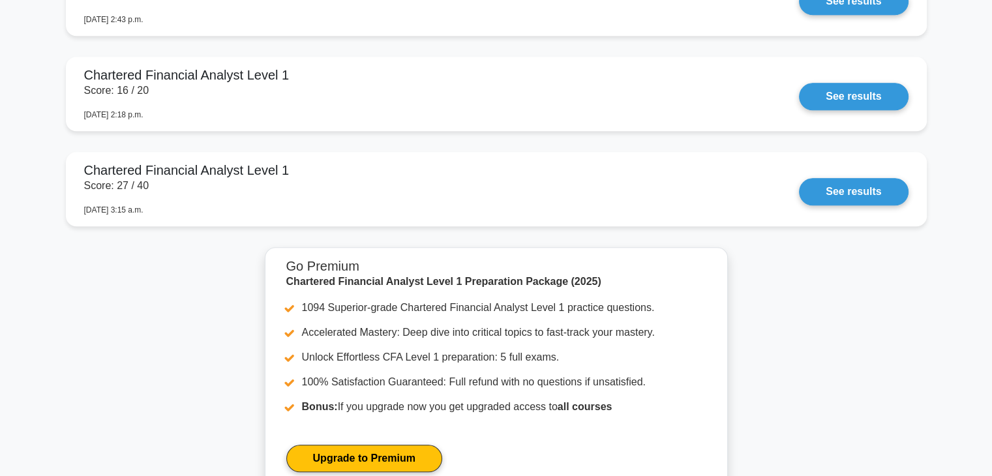
scroll to position [1275, 0]
